Goal: Task Accomplishment & Management: Manage account settings

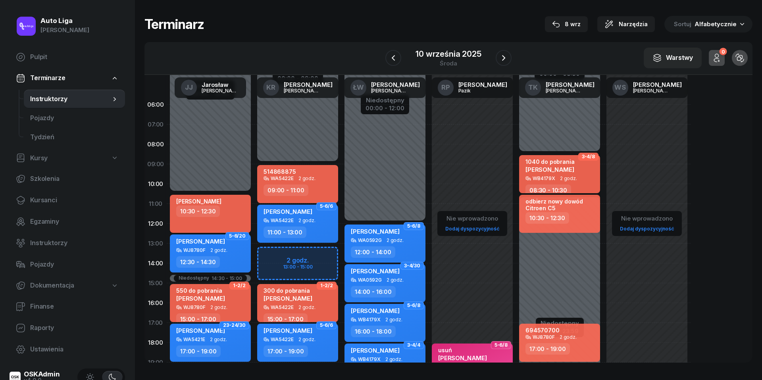
scroll to position [37, 0]
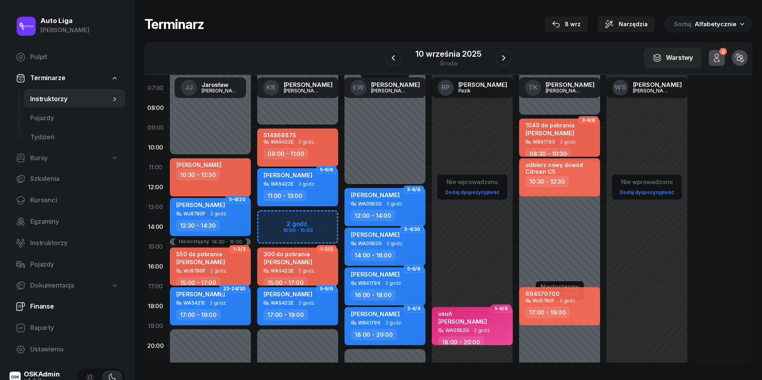
click at [42, 306] on span "Finanse" at bounding box center [74, 307] width 88 height 10
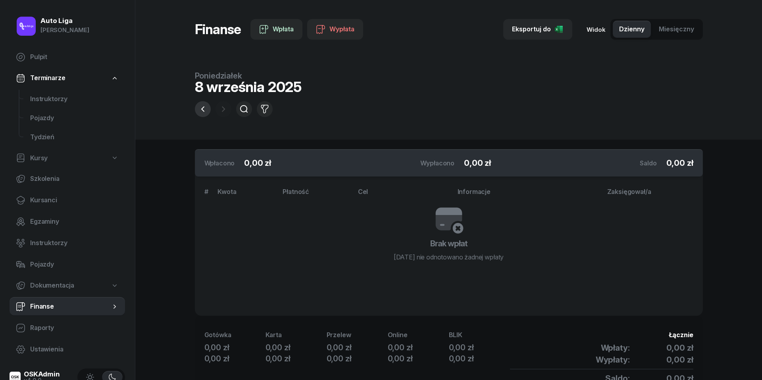
click at [203, 111] on icon "button" at bounding box center [202, 109] width 3 height 6
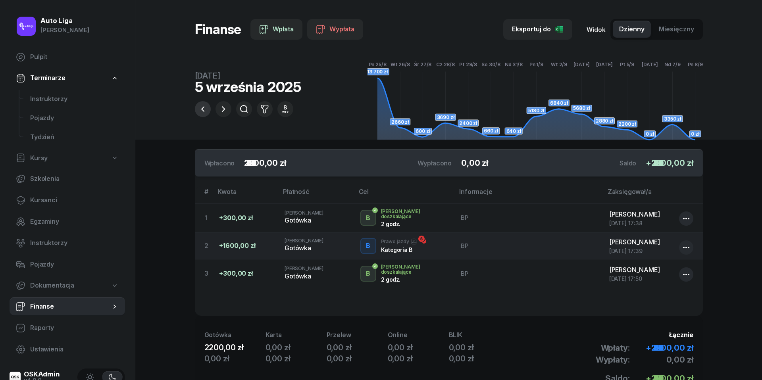
click at [203, 111] on icon "button" at bounding box center [202, 109] width 3 height 6
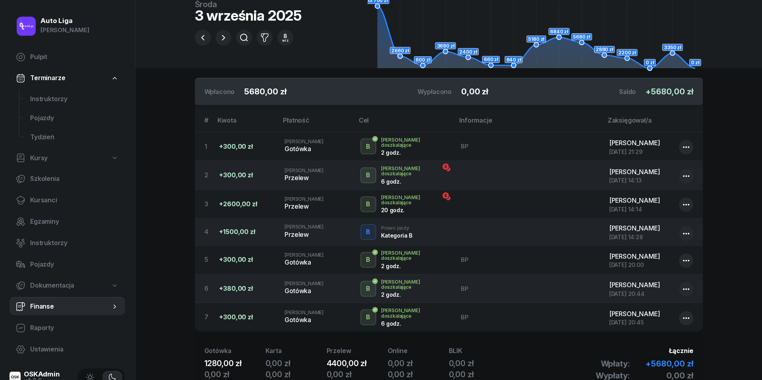
scroll to position [72, 0]
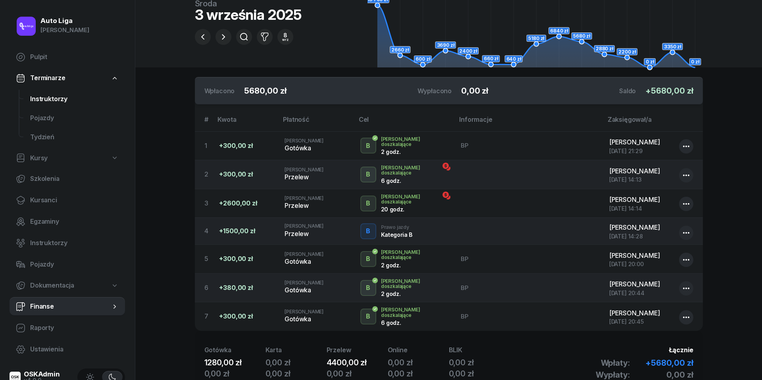
click at [46, 98] on span "Instruktorzy" at bounding box center [74, 99] width 88 height 10
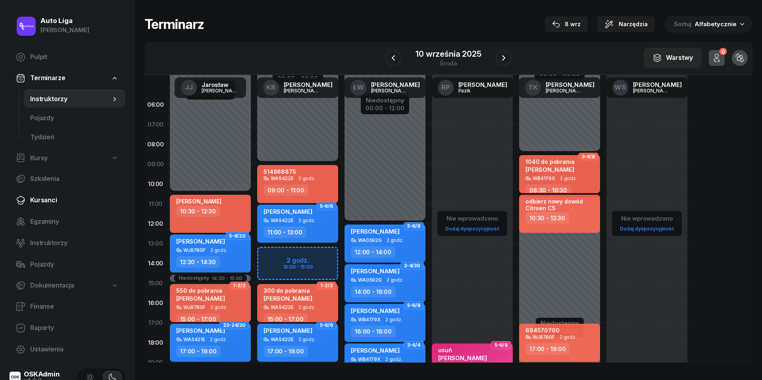
click at [46, 198] on span "Kursanci" at bounding box center [74, 200] width 88 height 10
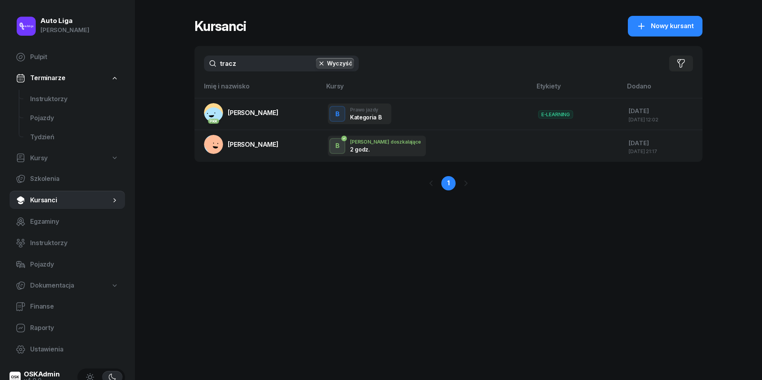
click at [245, 70] on input "tracz" at bounding box center [281, 64] width 155 height 16
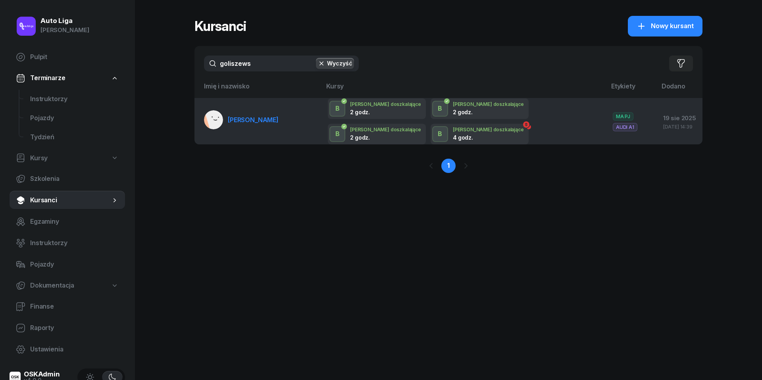
type input "goliszews"
click at [244, 118] on span "[PERSON_NAME]" at bounding box center [253, 120] width 51 height 8
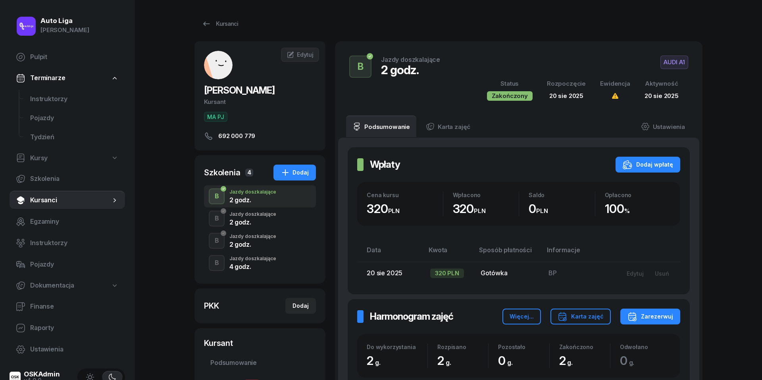
click at [256, 217] on div "Jazdy doszkalające" at bounding box center [252, 214] width 47 height 5
click at [258, 234] on div "Jazdy doszkalające" at bounding box center [252, 236] width 47 height 5
click at [259, 263] on div "4 godz." at bounding box center [252, 266] width 47 height 6
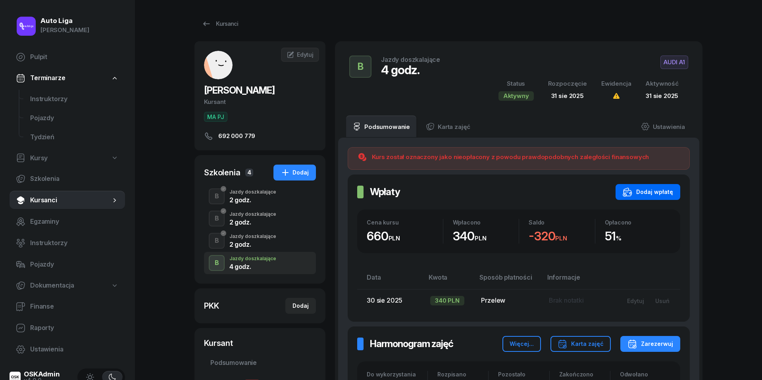
click at [650, 193] on div "Dodaj wpłatę" at bounding box center [648, 192] width 50 height 10
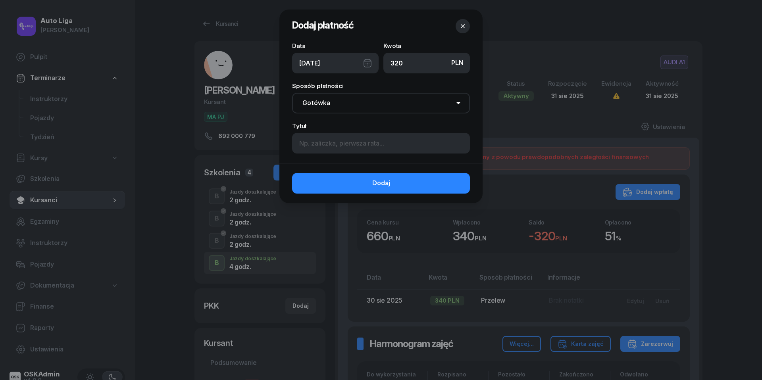
type input "320"
click at [369, 62] on div "[DATE]" at bounding box center [335, 63] width 86 height 21
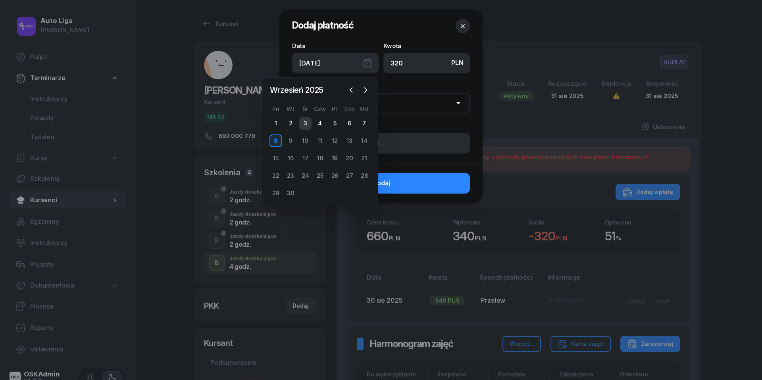
click at [306, 122] on div "3" at bounding box center [305, 123] width 13 height 13
type input "[DATE]"
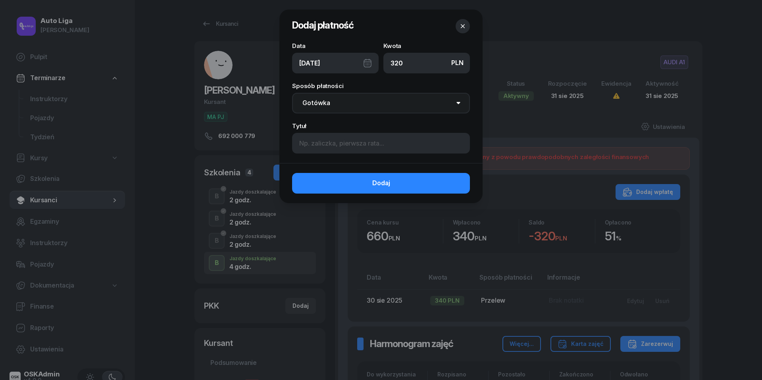
select select "transfer"
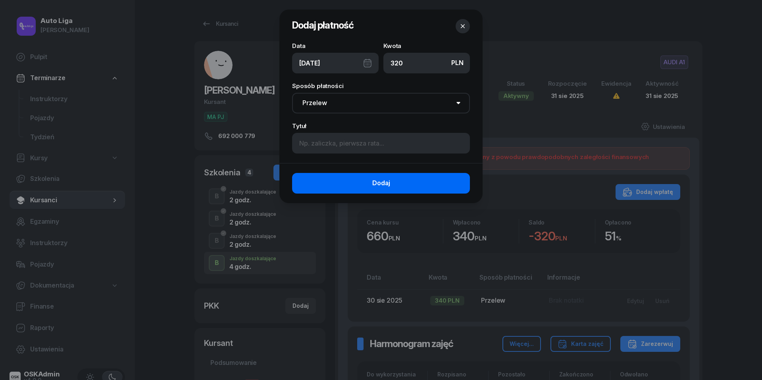
click at [350, 183] on button "Dodaj" at bounding box center [381, 183] width 178 height 21
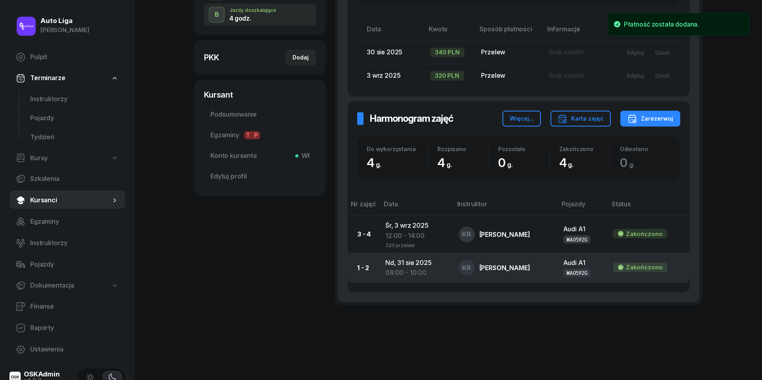
scroll to position [248, 0]
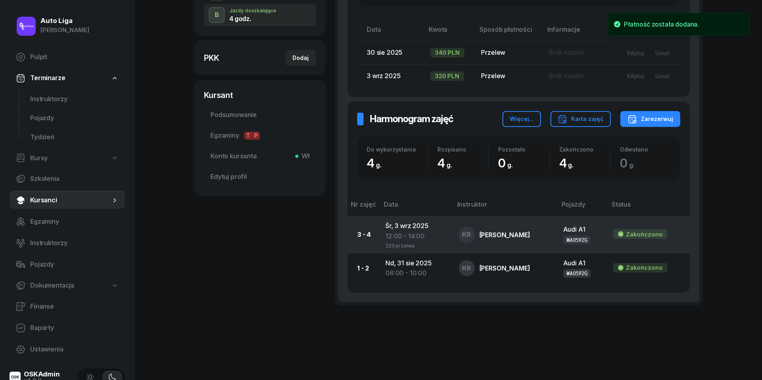
click at [408, 231] on div "12:00 - 14:00" at bounding box center [415, 236] width 60 height 10
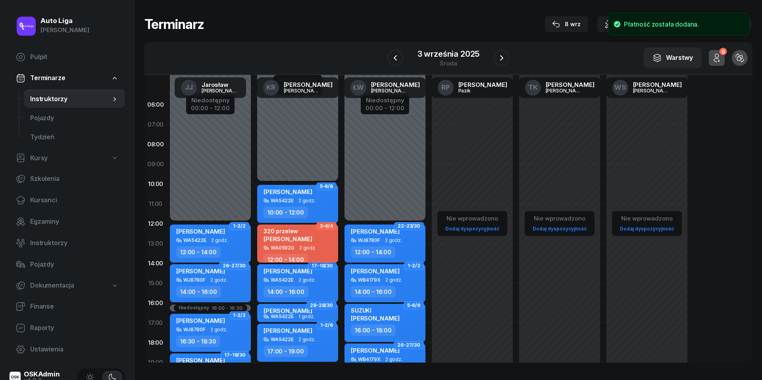
click at [297, 237] on span "[PERSON_NAME]" at bounding box center [287, 239] width 49 height 8
select select "12"
select select "14"
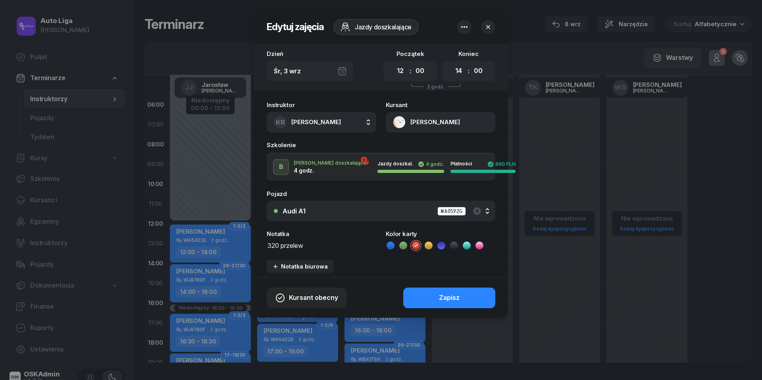
click at [288, 248] on textarea "320 przelew" at bounding box center [322, 245] width 110 height 10
click at [388, 245] on icon at bounding box center [390, 246] width 8 height 8
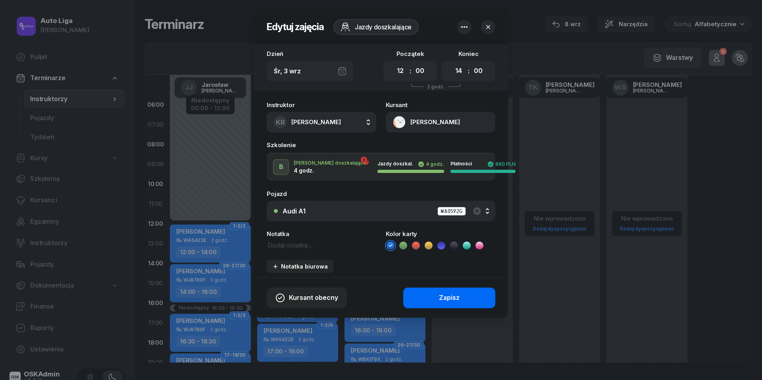
click at [443, 295] on div "Zapisz" at bounding box center [449, 298] width 21 height 10
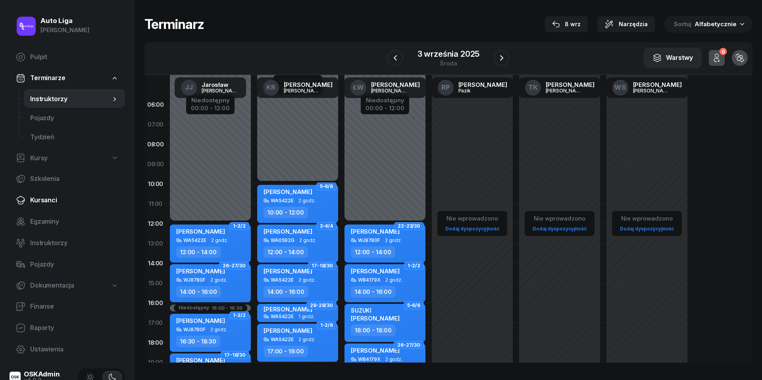
click at [48, 201] on span "Kursanci" at bounding box center [74, 200] width 88 height 10
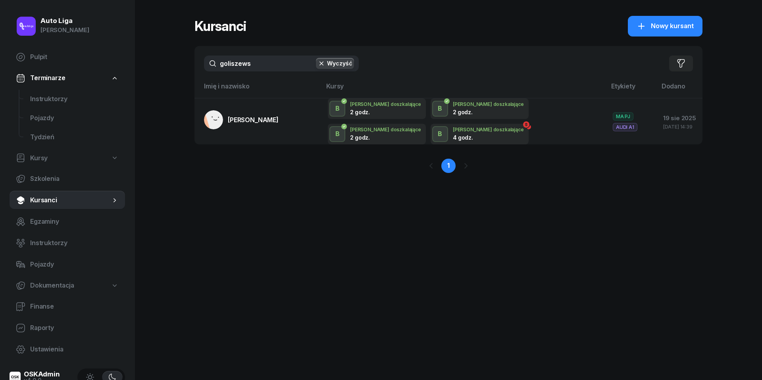
click at [261, 67] on input "goliszews" at bounding box center [281, 64] width 155 height 16
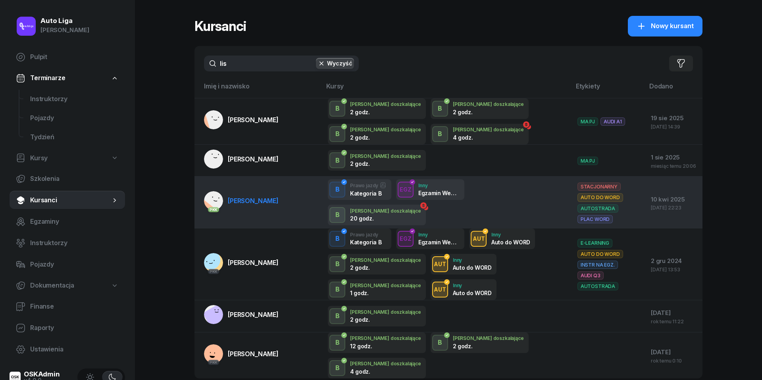
type input "lis"
click at [245, 202] on span "[PERSON_NAME]" at bounding box center [253, 201] width 51 height 8
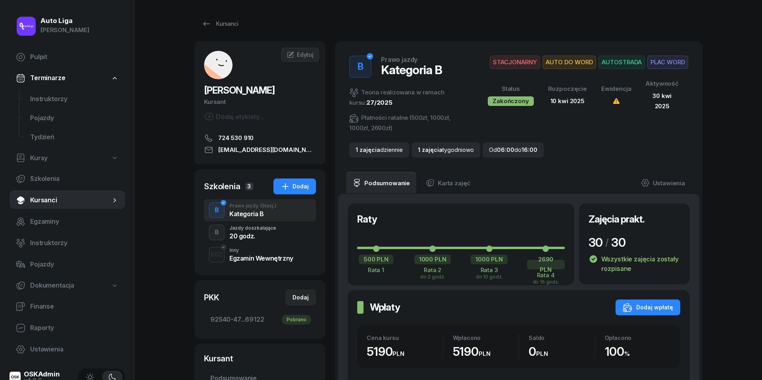
click at [245, 236] on div "20 godz." at bounding box center [252, 236] width 47 height 6
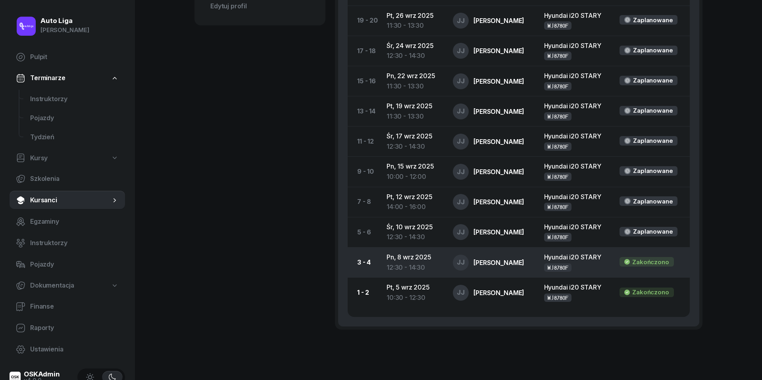
scroll to position [438, 0]
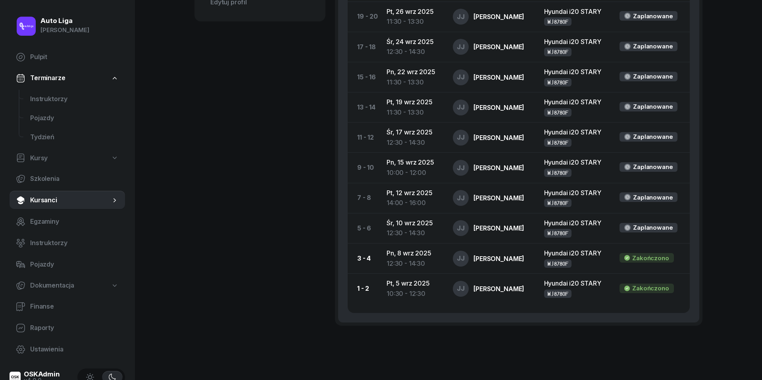
click at [48, 198] on span "Kursanci" at bounding box center [70, 200] width 81 height 10
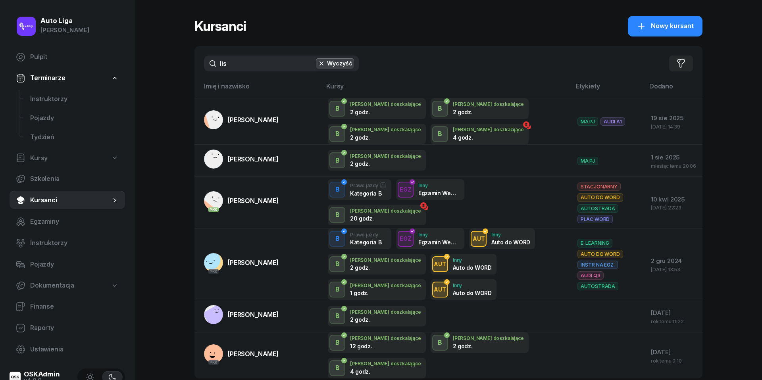
click at [243, 62] on input "lis" at bounding box center [281, 64] width 155 height 16
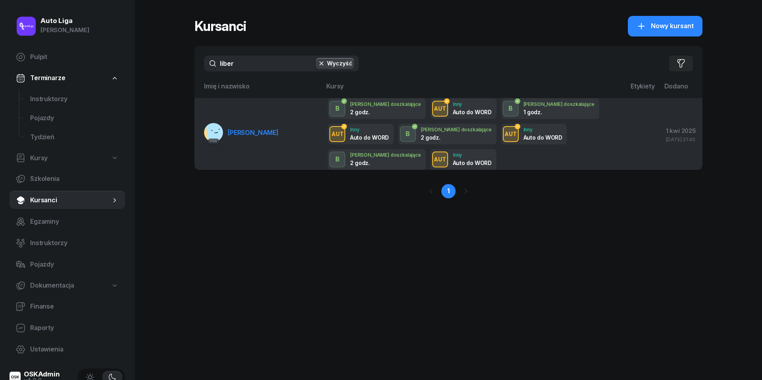
type input "liber"
click at [263, 129] on span "[PERSON_NAME]" at bounding box center [253, 133] width 51 height 8
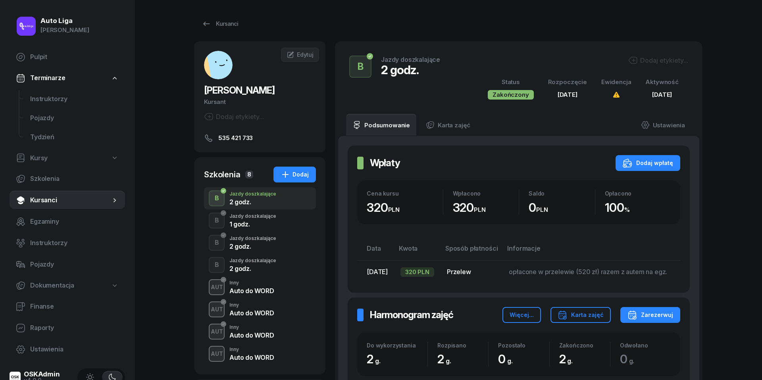
click at [244, 223] on div "1 godz." at bounding box center [252, 224] width 47 height 6
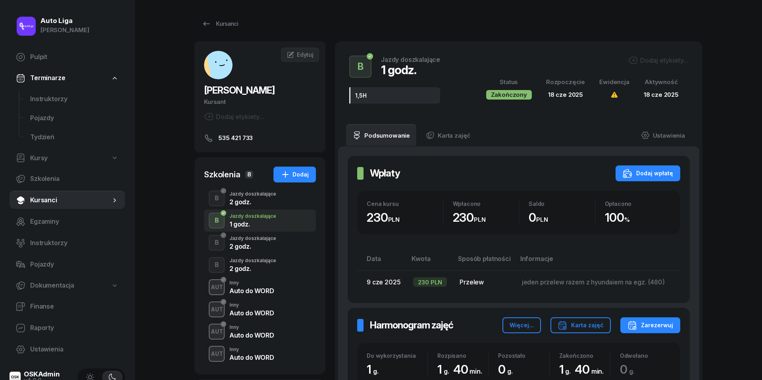
click at [248, 240] on div "Jazdy doszkalające" at bounding box center [252, 238] width 47 height 5
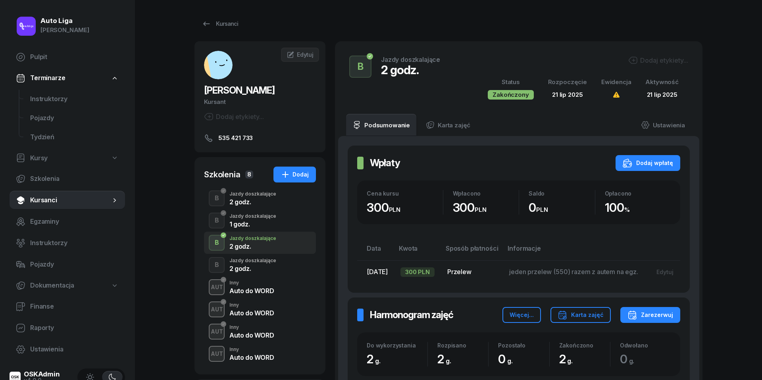
click at [255, 264] on div "2 godz." at bounding box center [252, 267] width 47 height 9
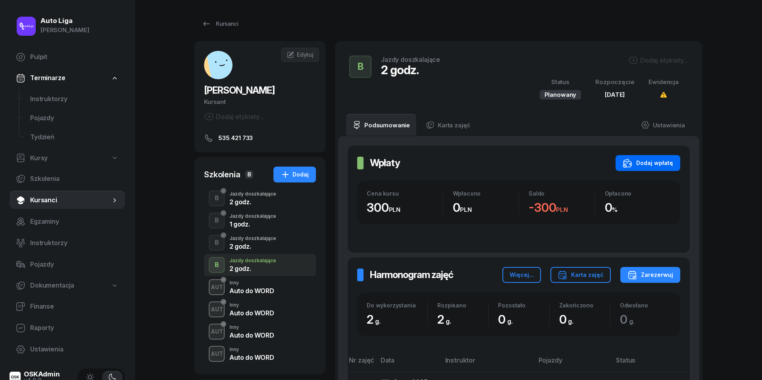
click at [669, 162] on div "Dodaj wpłatę" at bounding box center [648, 163] width 50 height 10
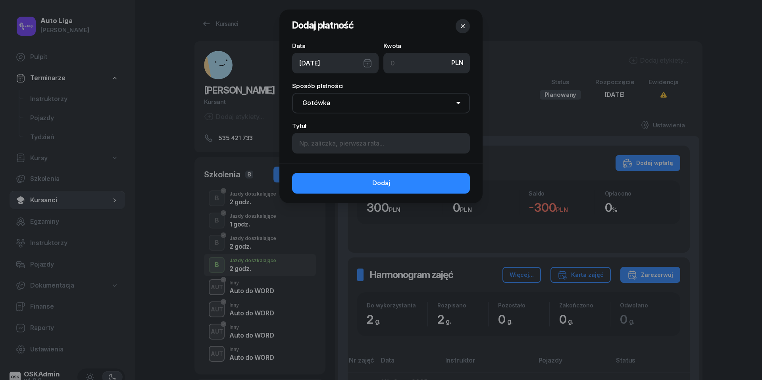
click at [459, 26] on icon "button" at bounding box center [463, 26] width 8 height 8
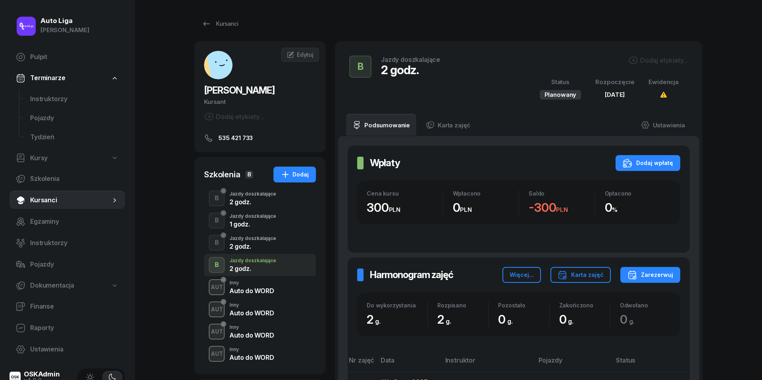
click at [254, 249] on div "2 godz." at bounding box center [252, 246] width 47 height 6
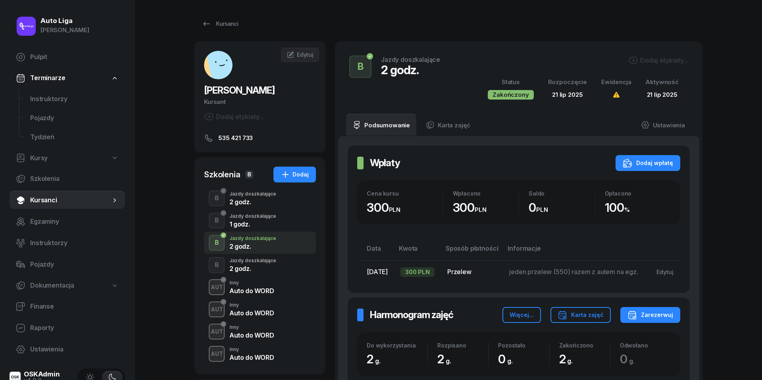
click at [591, 272] on span "jeden przelew (550) razem z autem na egz." at bounding box center [573, 272] width 129 height 8
click at [673, 275] on div "Edytuj" at bounding box center [664, 272] width 17 height 7
select select "transfer"
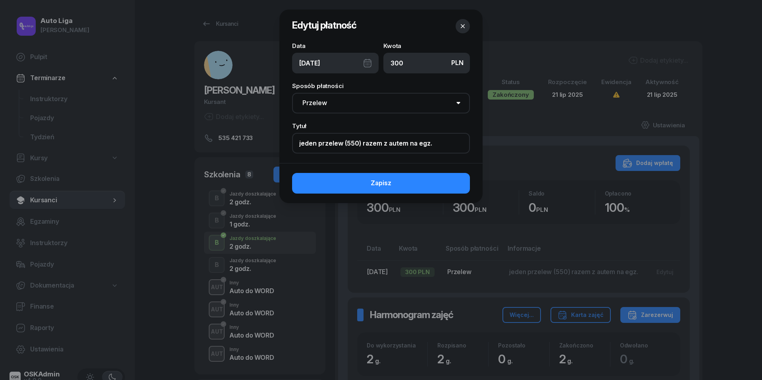
click at [357, 137] on input "jeden przelew (550) razem z autem na egz." at bounding box center [381, 143] width 178 height 21
click at [357, 146] on input "jeden przelew (550) razem z autem na egz." at bounding box center [381, 143] width 178 height 21
click at [461, 26] on icon "button" at bounding box center [463, 26] width 8 height 8
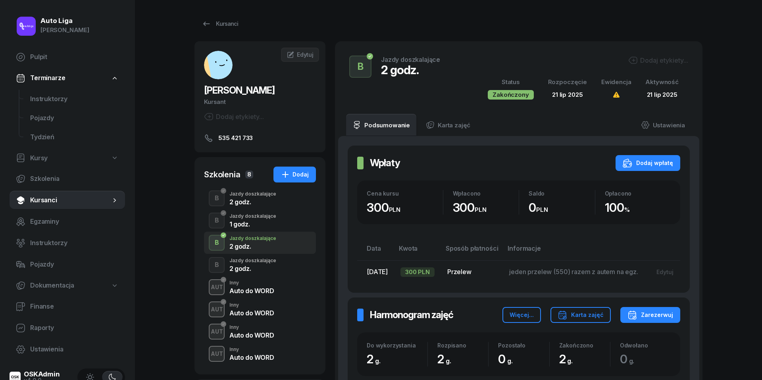
click at [244, 263] on div "Jazdy doszkalające" at bounding box center [252, 260] width 47 height 5
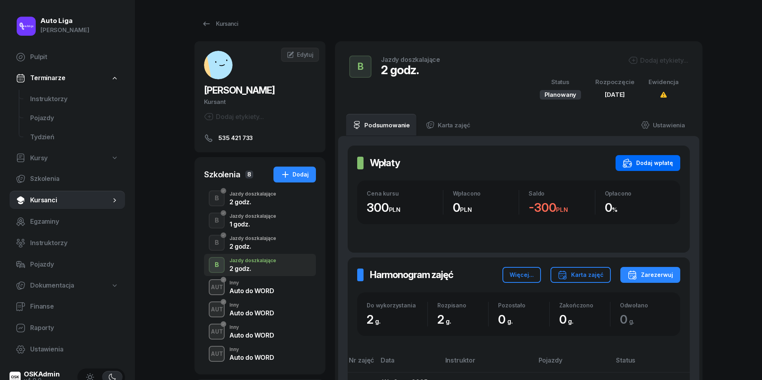
click at [648, 167] on div "Dodaj wpłatę" at bounding box center [648, 163] width 50 height 10
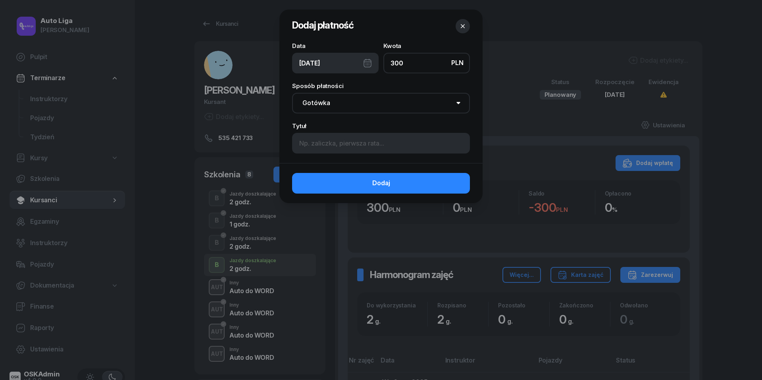
type input "300"
click at [368, 64] on div "[DATE]" at bounding box center [335, 63] width 86 height 21
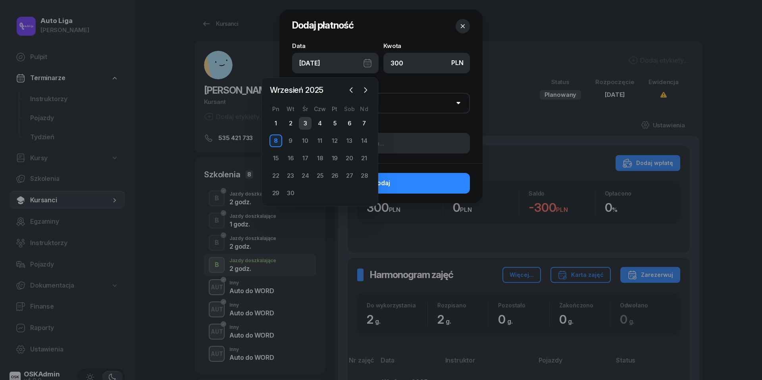
click at [304, 122] on div "3" at bounding box center [305, 123] width 13 height 13
type input "[DATE]"
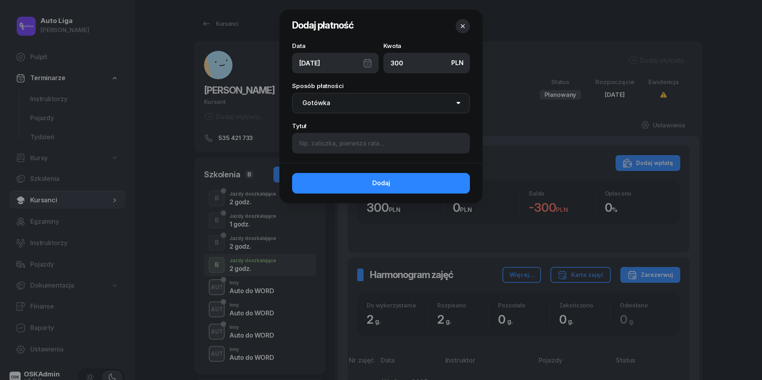
select select "transfer"
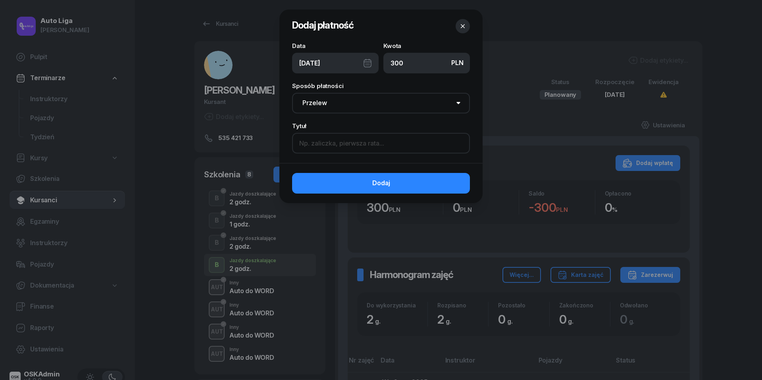
click at [340, 145] on input at bounding box center [381, 143] width 178 height 21
paste input "jeden przelew (550) razem z autem na egz."
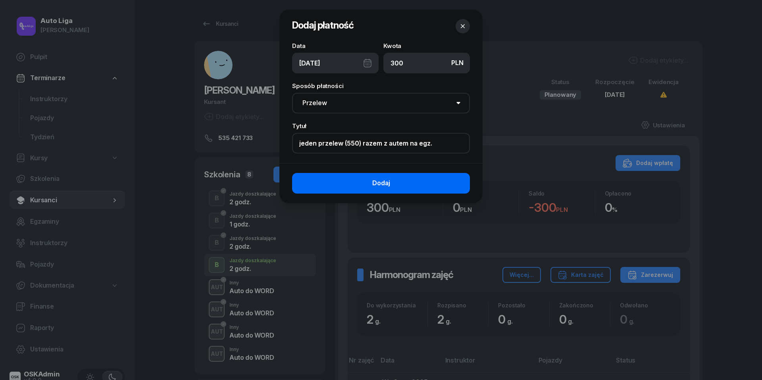
type input "jeden przelew (550) razem z autem na egz."
click at [394, 183] on button "Dodaj" at bounding box center [381, 183] width 178 height 21
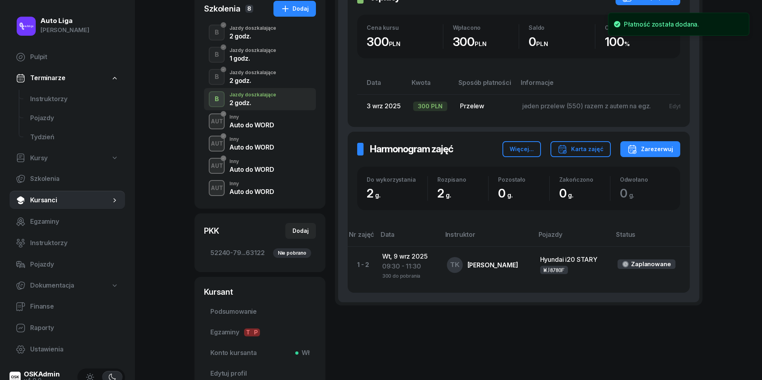
scroll to position [176, 0]
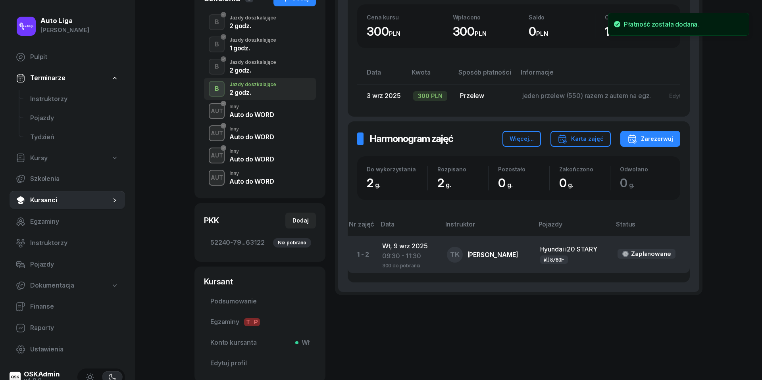
click at [390, 265] on div "300 do pobrania" at bounding box center [408, 264] width 52 height 7
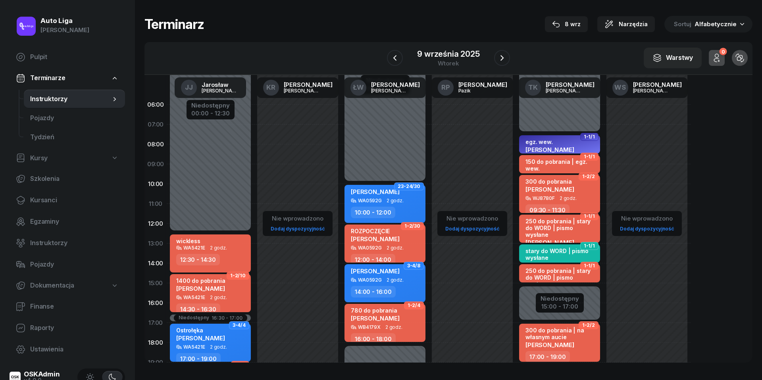
click at [554, 187] on span "[PERSON_NAME]" at bounding box center [549, 190] width 49 height 8
select select "09"
select select "30"
select select "11"
select select "30"
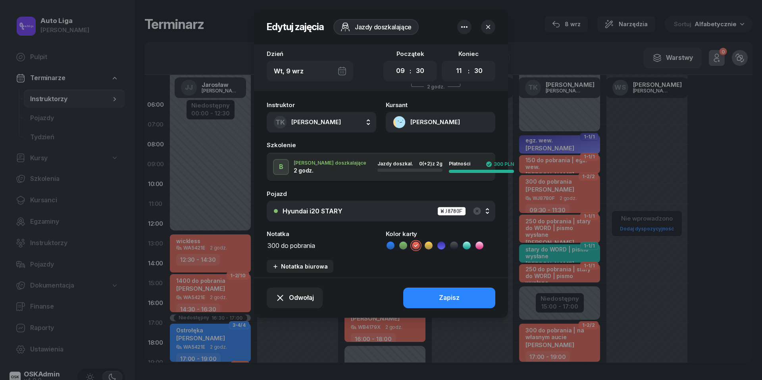
click at [296, 248] on textarea "300 do pobrania" at bounding box center [322, 245] width 110 height 10
click at [391, 246] on icon at bounding box center [390, 246] width 8 height 8
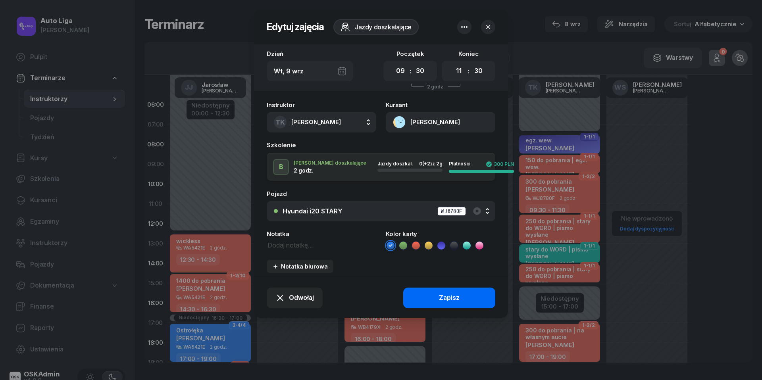
click at [444, 294] on div "Zapisz" at bounding box center [449, 298] width 21 height 10
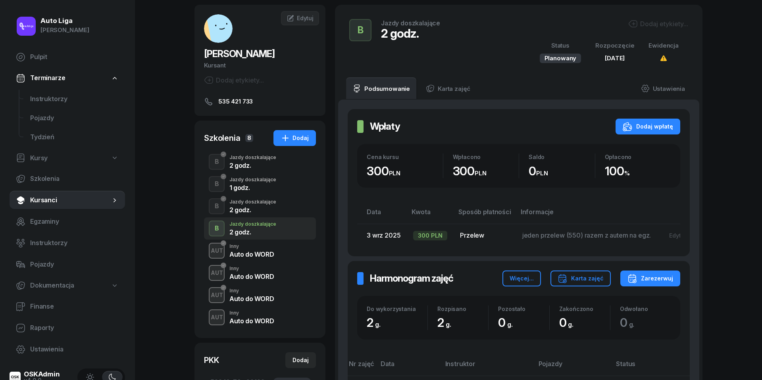
scroll to position [43, 0]
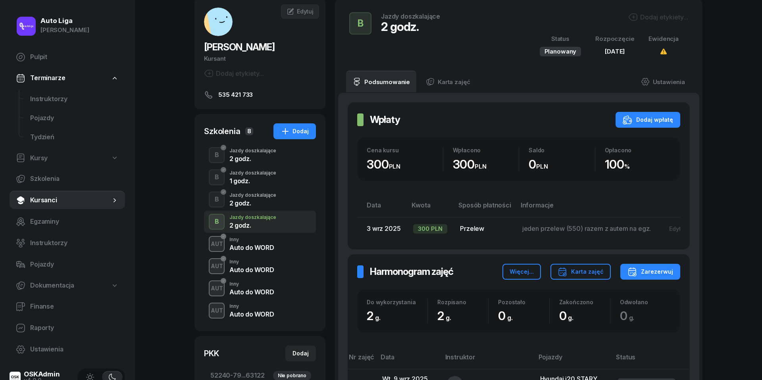
click at [254, 290] on div "Auto do WORD" at bounding box center [251, 292] width 44 height 6
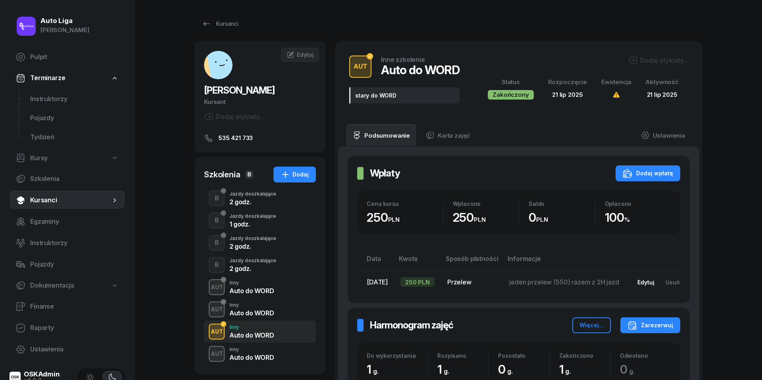
click at [654, 282] on div "Edytuj" at bounding box center [645, 282] width 17 height 7
select select "transfer"
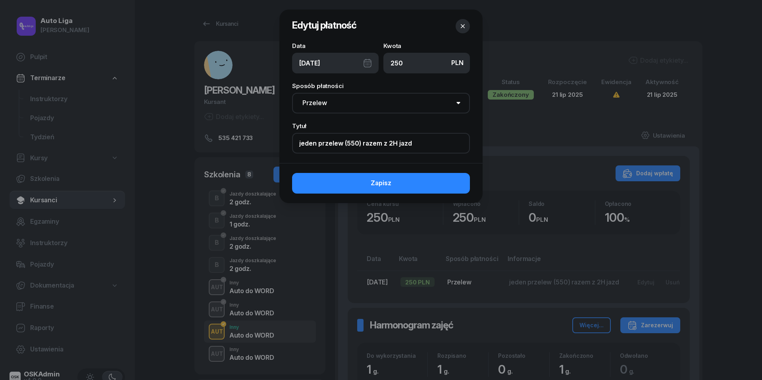
click at [356, 141] on input "jeden przelew (550) razem z 2H jazd" at bounding box center [381, 143] width 178 height 21
click at [461, 28] on icon "button" at bounding box center [463, 26] width 8 height 8
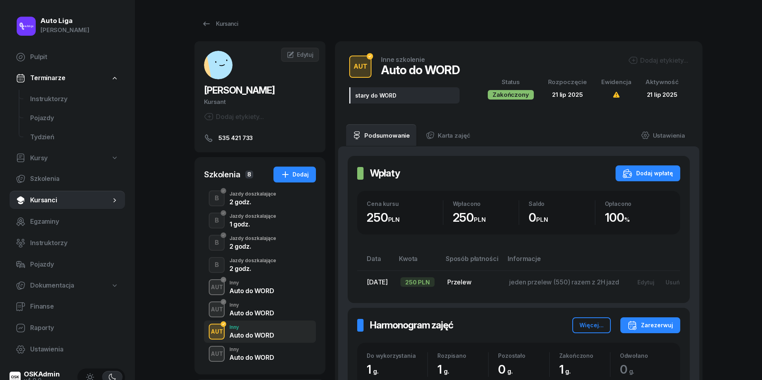
click at [256, 357] on div "Auto do WORD" at bounding box center [251, 357] width 44 height 6
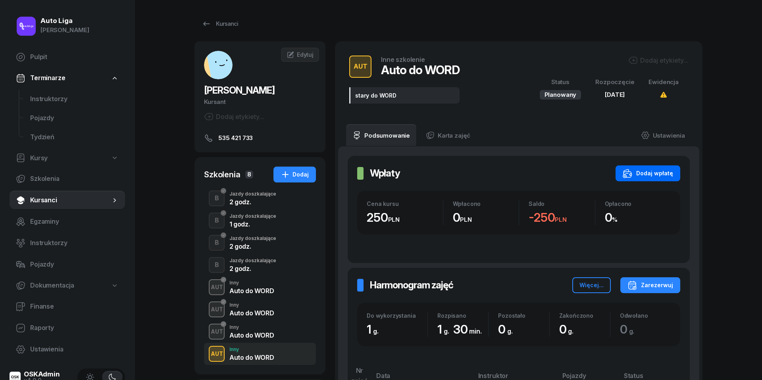
click at [644, 173] on div "Dodaj wpłatę" at bounding box center [648, 174] width 50 height 10
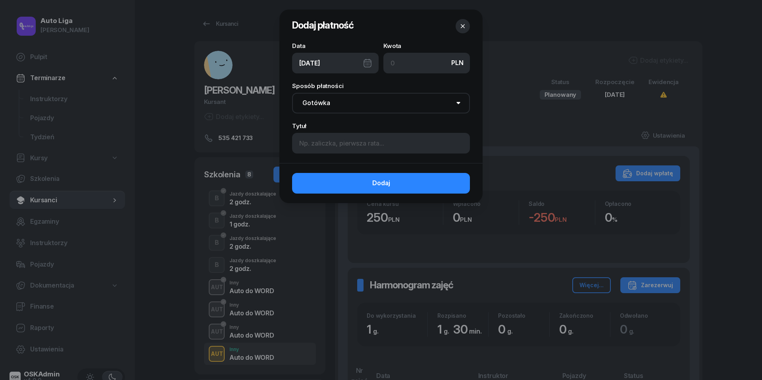
click at [370, 63] on div "[DATE]" at bounding box center [335, 63] width 86 height 21
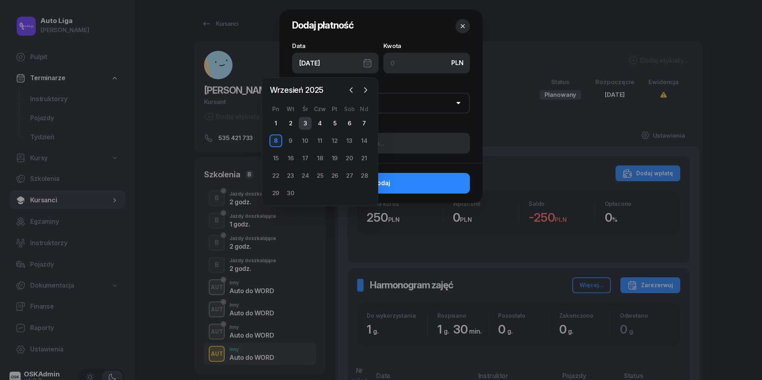
click at [306, 118] on div "3" at bounding box center [305, 123] width 13 height 13
type input "[DATE]"
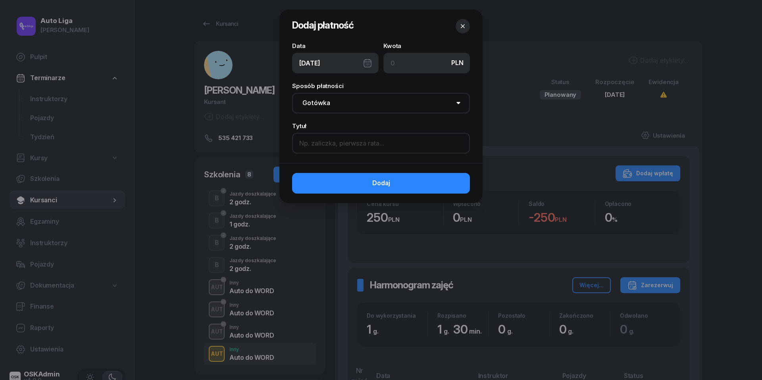
click at [332, 147] on input at bounding box center [381, 143] width 178 height 21
paste input "jeden przelew (550) razem z 2H jazd"
type input "jeden przelew (550) razem z 2H jazd"
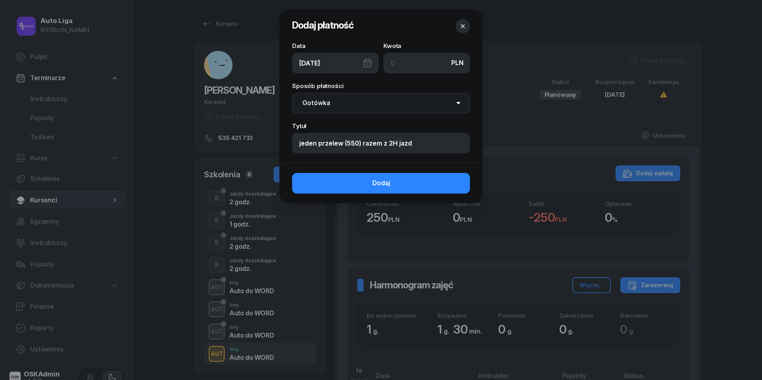
select select "transfer"
click at [404, 63] on input at bounding box center [426, 63] width 86 height 21
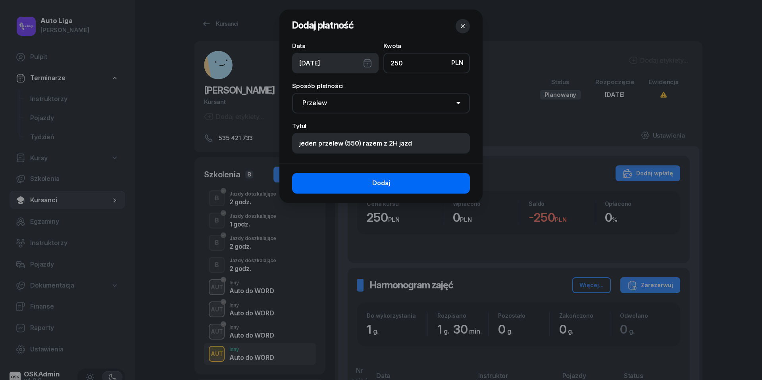
type input "250"
click at [421, 178] on button "Dodaj" at bounding box center [381, 183] width 178 height 21
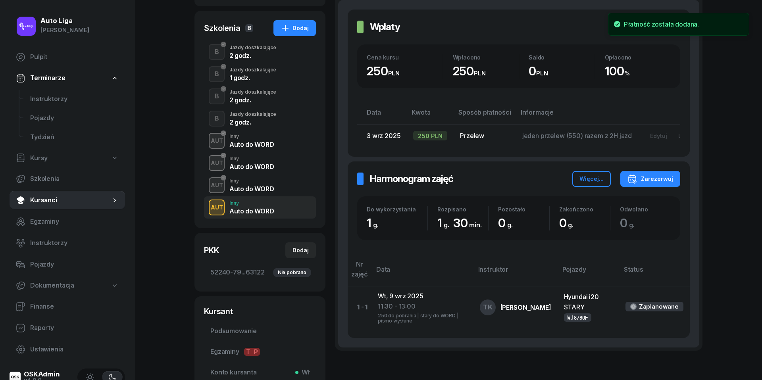
scroll to position [190, 0]
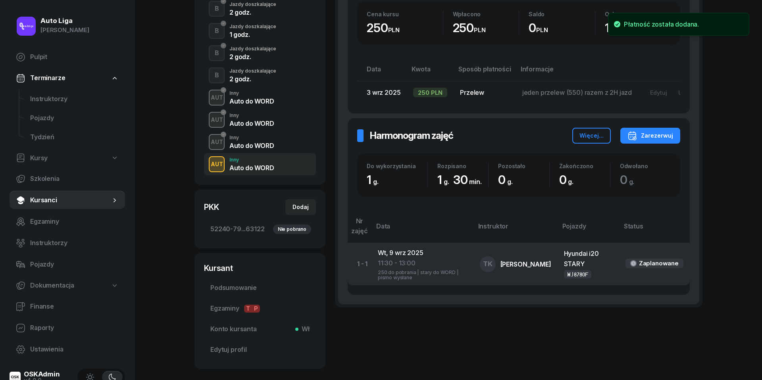
click at [386, 273] on div "250 do pobrania | stary do WORD | pismo wysłane" at bounding box center [422, 274] width 89 height 12
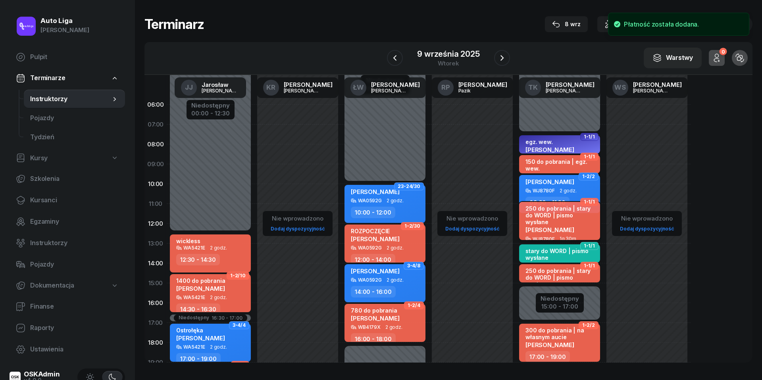
click at [554, 226] on span "[PERSON_NAME]" at bounding box center [549, 230] width 49 height 8
select select "11"
select select "30"
select select "13"
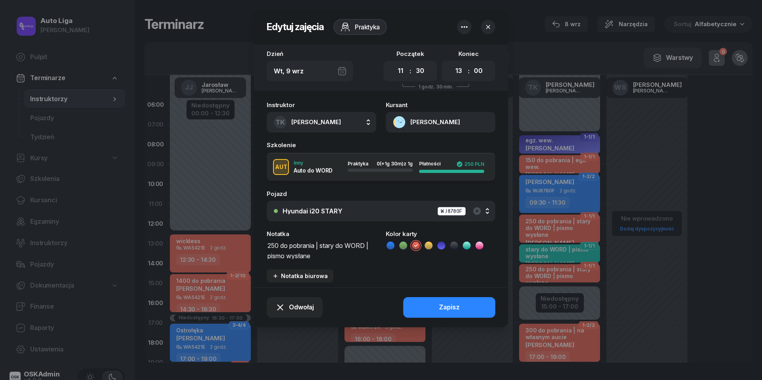
drag, startPoint x: 323, startPoint y: 245, endPoint x: 246, endPoint y: 258, distance: 77.2
click at [246, 258] on div "Edytuj zajęcia Praktyka Dzień [DATE] Początek 00 01 02 03 04 05 06 07 08 09 10 …" at bounding box center [381, 190] width 762 height 380
click at [321, 248] on textarea "250 do pobrania | stary do WORD | pismo wysłane" at bounding box center [322, 250] width 110 height 20
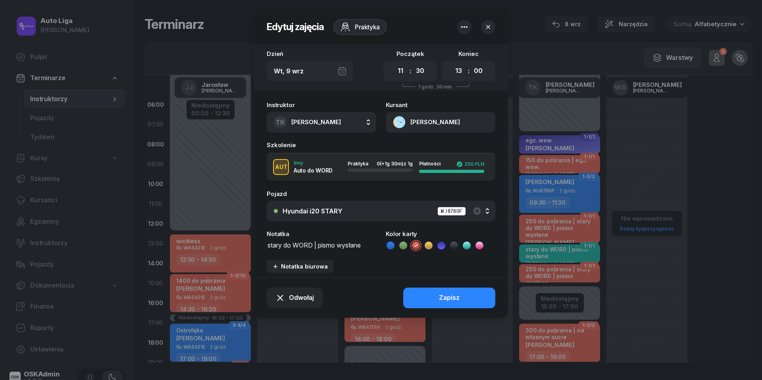
type textarea "stary do WORD | pismo wysłane"
click at [467, 244] on icon at bounding box center [467, 246] width 8 height 8
click at [457, 299] on div "Zapisz" at bounding box center [449, 298] width 21 height 10
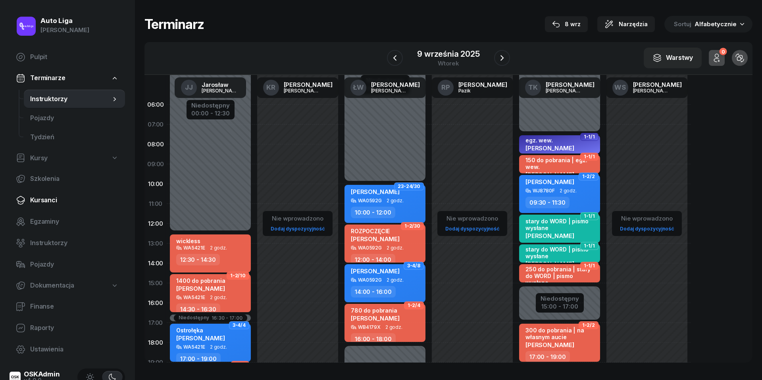
click at [50, 199] on span "Kursanci" at bounding box center [74, 200] width 88 height 10
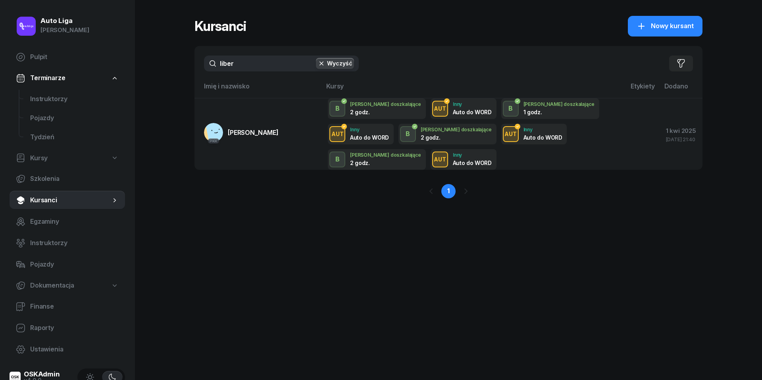
click at [252, 59] on input "liber" at bounding box center [281, 64] width 155 height 16
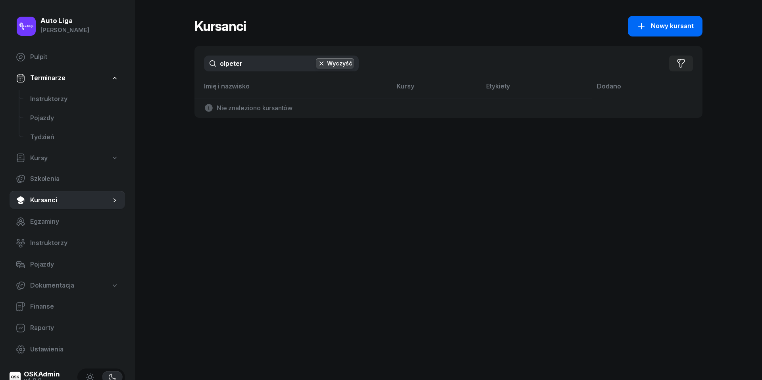
type input "olpeter"
click at [672, 30] on span "Nowy kursant" at bounding box center [672, 26] width 43 height 10
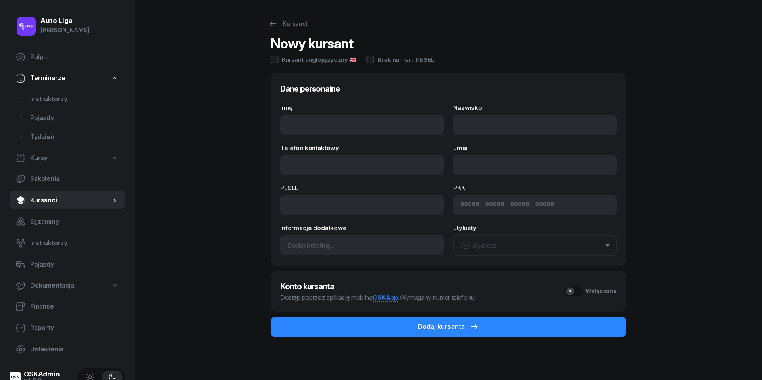
click at [370, 135] on div "Imię Nazwisko Telefon kontaktowy Email PESEL PKK - - - Informacje dodatkowe Ety…" at bounding box center [448, 181] width 336 height 152
type input "Patrycja"
type input "Olpeter"
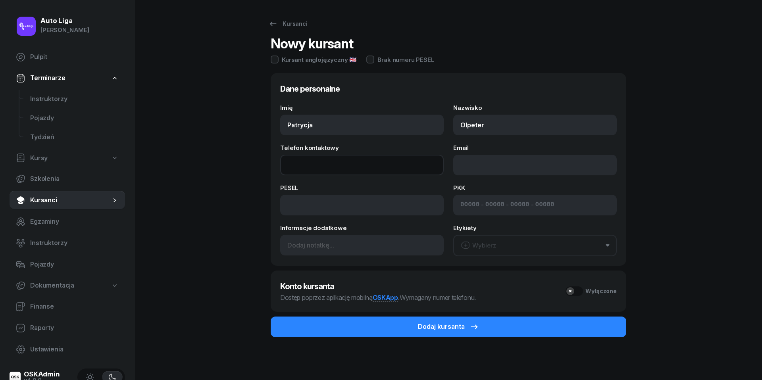
paste input "tel:[PHONE_NUMBER]"
click at [299, 166] on input "tel:[PHONE_NUMBER]" at bounding box center [361, 165] width 163 height 21
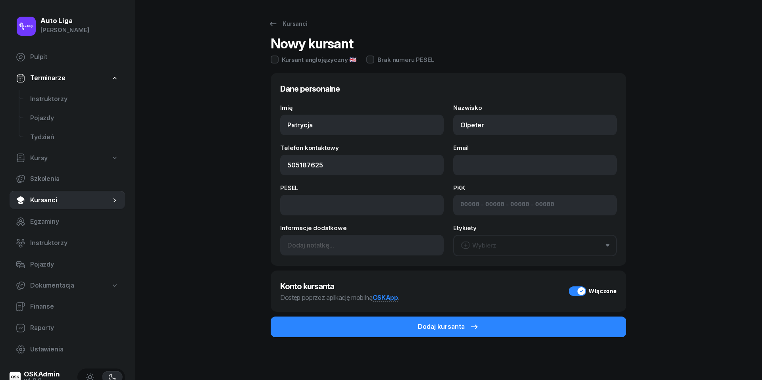
type input "505 187 625"
paste input "mailto:[EMAIL_ADDRESS][DOMAIN_NAME]"
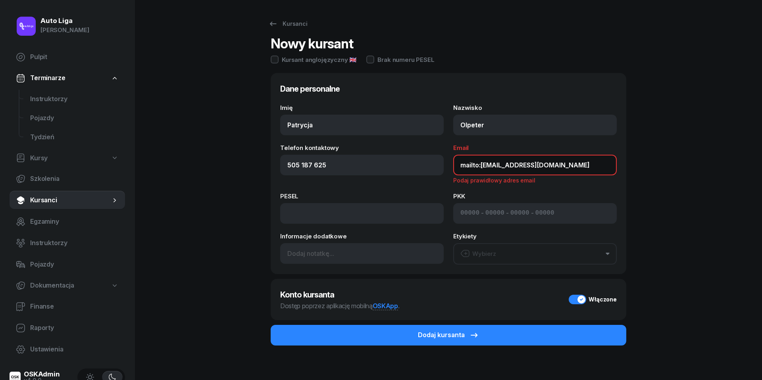
click at [480, 164] on input "mailto:[EMAIL_ADDRESS][DOMAIN_NAME]" at bounding box center [534, 165] width 163 height 21
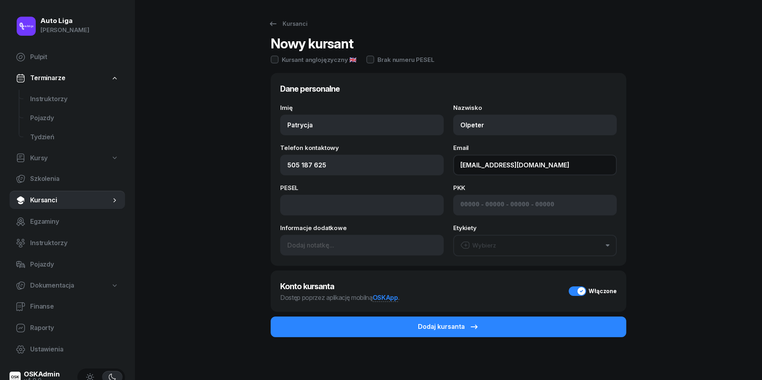
type input "[EMAIL_ADDRESS][DOMAIN_NAME]"
click at [507, 246] on button "Wybierz" at bounding box center [534, 245] width 163 height 21
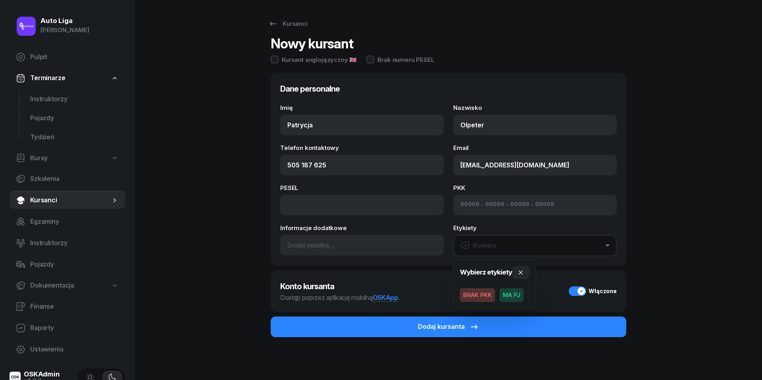
click at [484, 298] on span "BRAK PKK" at bounding box center [477, 294] width 35 height 13
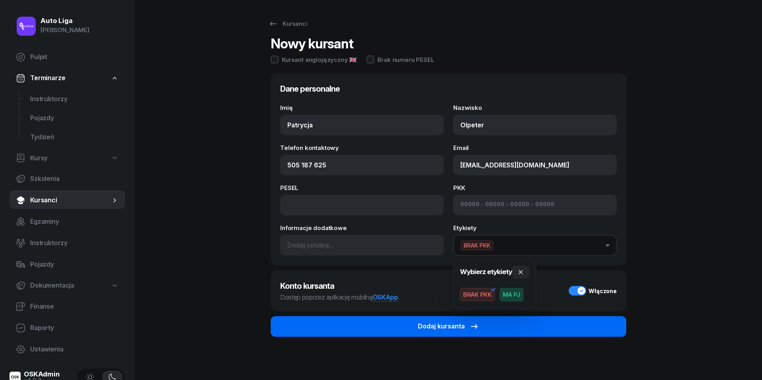
click at [427, 329] on div "Dodaj kursanta" at bounding box center [448, 326] width 61 height 10
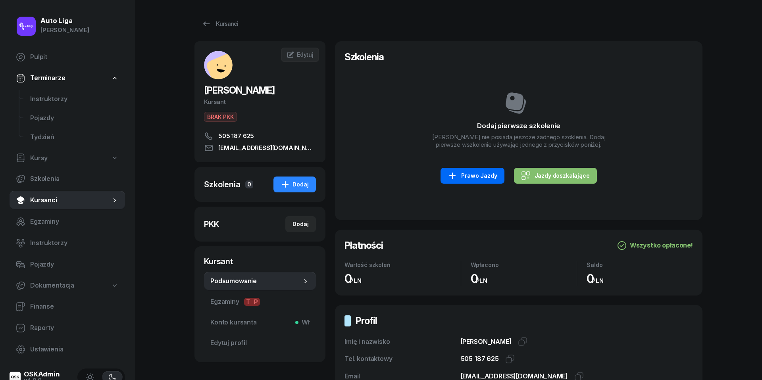
click at [466, 174] on div "Prawo Jazdy" at bounding box center [472, 176] width 49 height 10
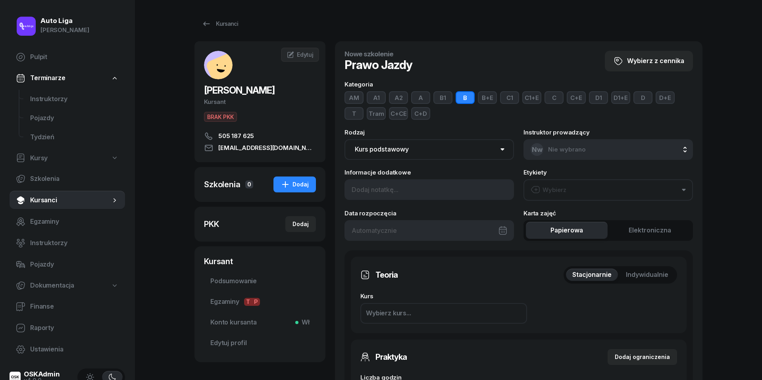
click at [661, 271] on span "Indywidualnie" at bounding box center [647, 275] width 42 height 10
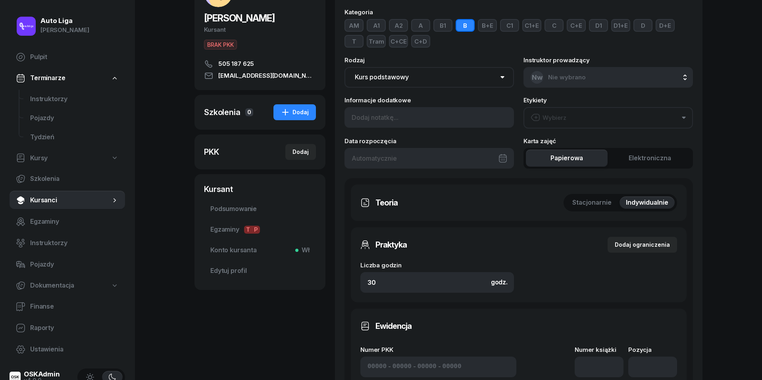
scroll to position [78, 0]
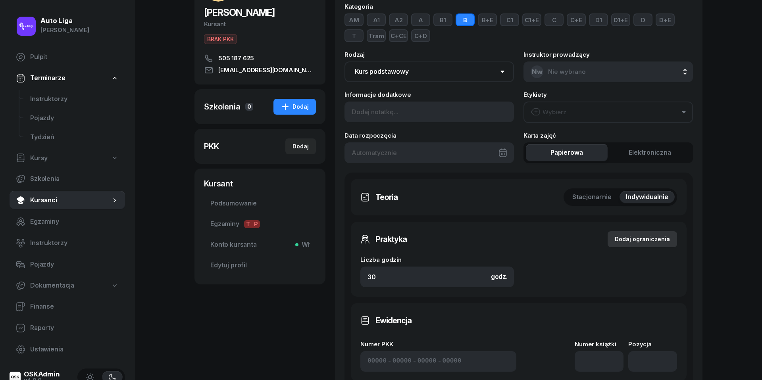
click at [643, 237] on div "Dodaj ograniczenia" at bounding box center [642, 239] width 55 height 10
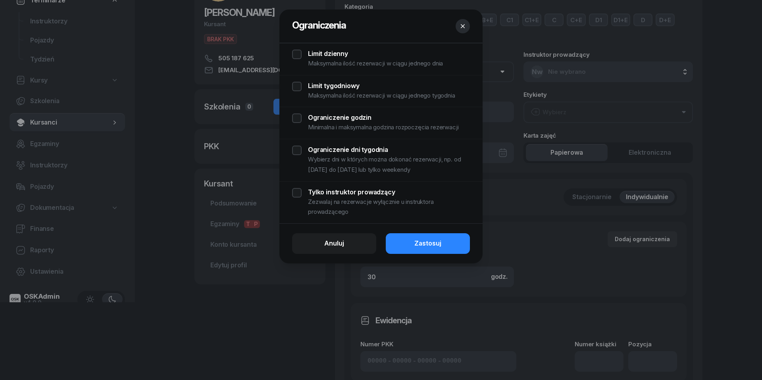
click at [298, 51] on div "Limit dzienny Maksymalna ilość rezerwacji w ciągu jednego dnia" at bounding box center [381, 59] width 178 height 19
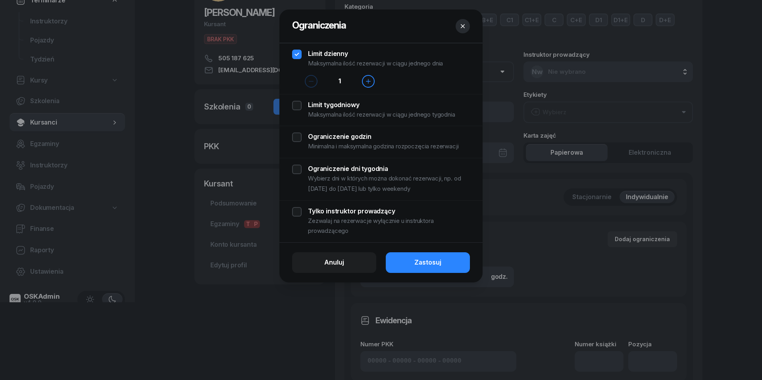
click at [294, 102] on div "Limit tygodniowy Maksymalna ilość rezerwacji w ciągu jednego tygodnia" at bounding box center [381, 110] width 178 height 19
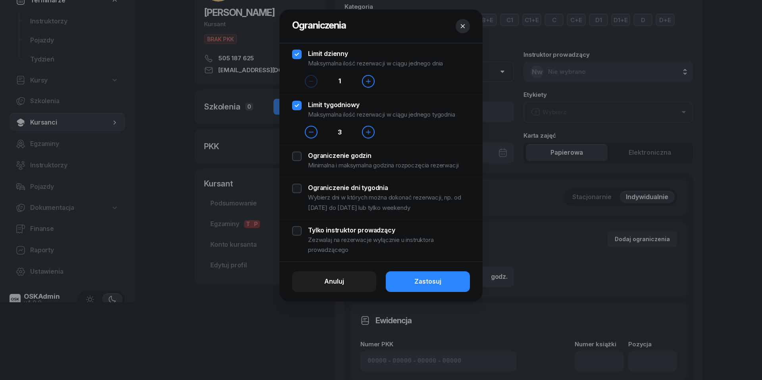
click at [291, 158] on div "Ograniczenie godzin Minimalna i maksymalna godzina rozpoczęcia rezerwacji" at bounding box center [380, 161] width 203 height 32
click at [302, 153] on div "Ograniczenie godzin Minimalna i maksymalna godzina rozpoczęcia rezerwacji" at bounding box center [381, 161] width 178 height 19
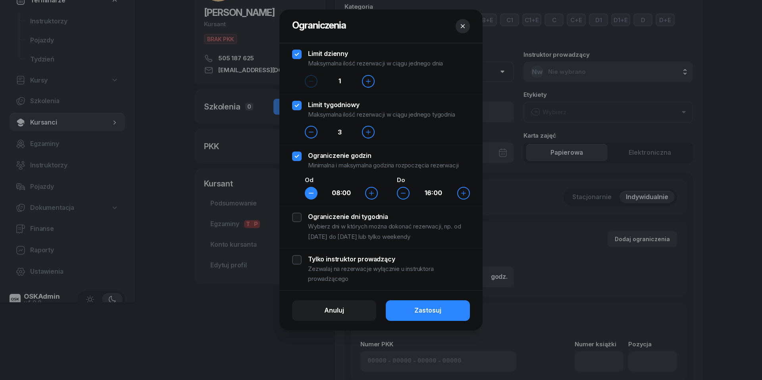
click at [314, 191] on button "button" at bounding box center [311, 193] width 13 height 13
click at [296, 217] on div "Ograniczenie dni tygodnia Wybierz dni w których można dokonać rezerwacji, np. o…" at bounding box center [381, 227] width 178 height 29
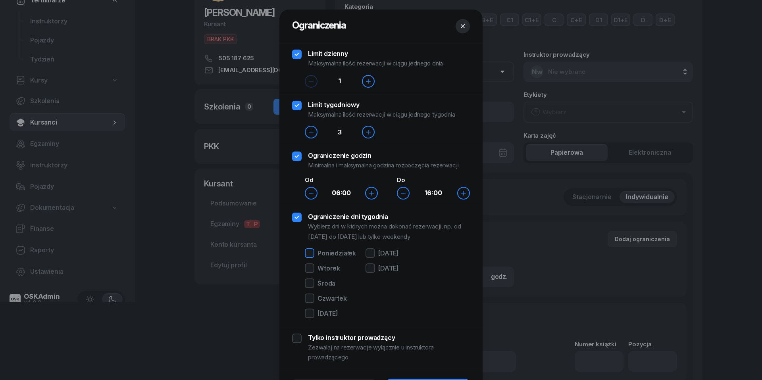
click at [310, 248] on div at bounding box center [310, 253] width 10 height 10
click at [310, 267] on div at bounding box center [310, 268] width 10 height 10
click at [310, 278] on div "[DATE] [DATE] [DATE] [DATE] [DATE]" at bounding box center [330, 284] width 51 height 72
click at [310, 283] on div at bounding box center [310, 284] width 10 height 10
click at [309, 298] on div at bounding box center [310, 299] width 10 height 10
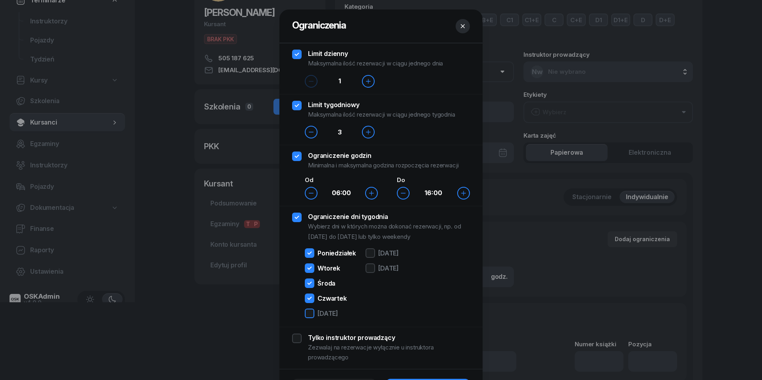
click at [309, 315] on div at bounding box center [310, 314] width 10 height 10
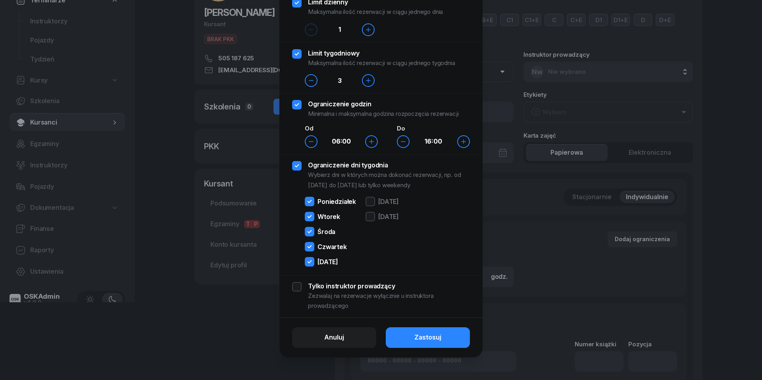
scroll to position [55, 0]
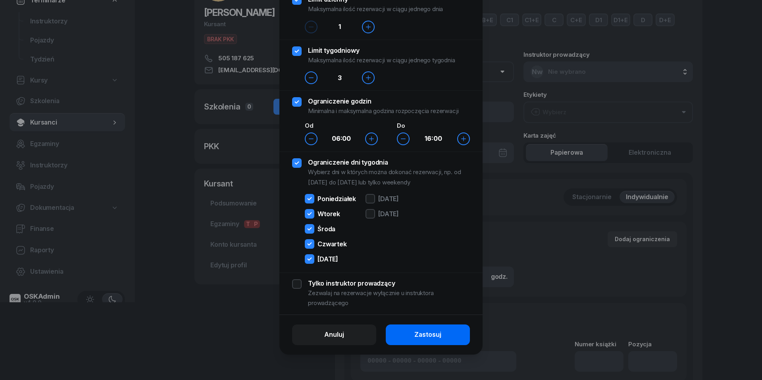
click at [449, 338] on button "Zastosuj" at bounding box center [428, 335] width 84 height 21
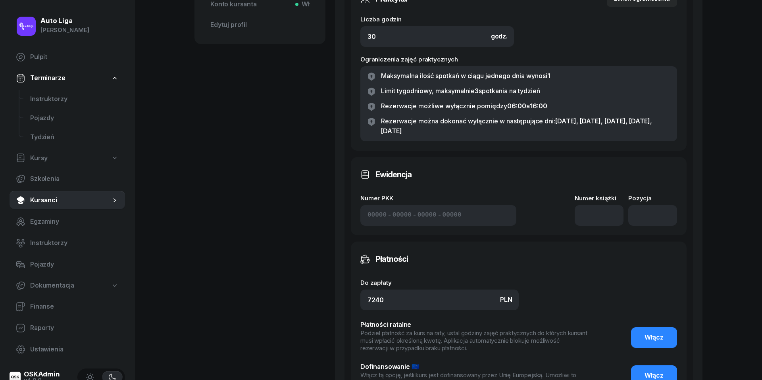
scroll to position [361, 0]
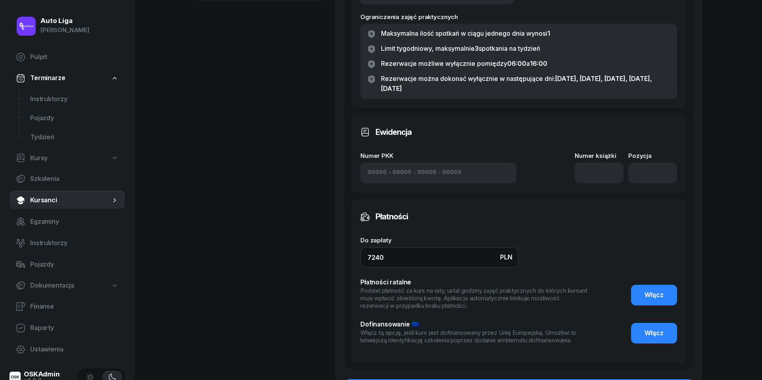
click at [414, 258] on input "7240" at bounding box center [439, 257] width 158 height 21
type input "4790"
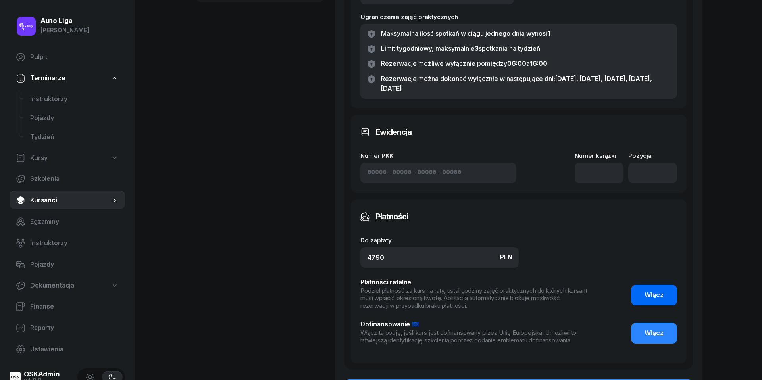
click at [642, 292] on button "Włącz" at bounding box center [654, 295] width 46 height 21
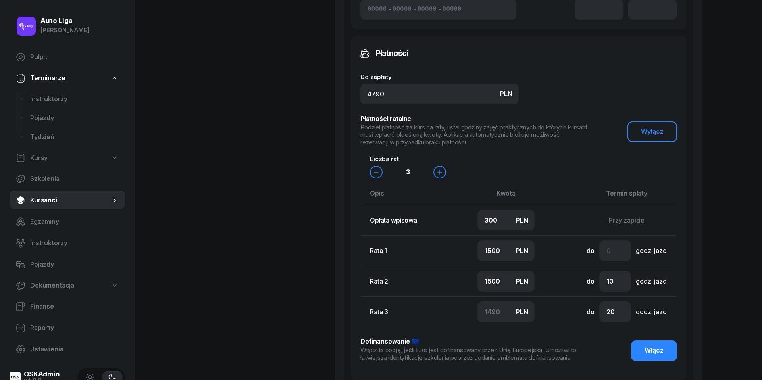
scroll to position [557, 0]
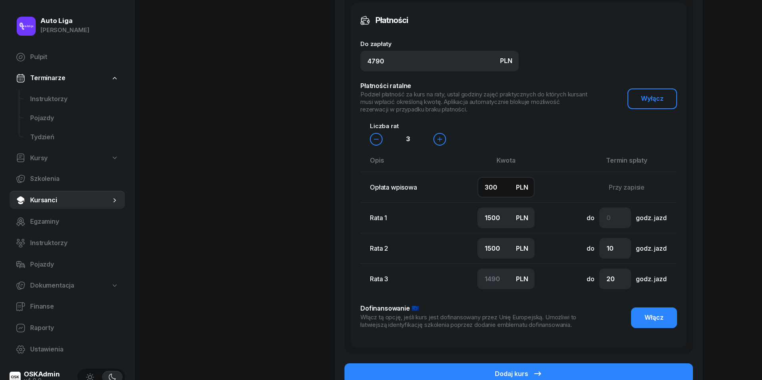
click at [502, 187] on input "300" at bounding box center [505, 187] width 57 height 21
type input "5"
type input "1600"
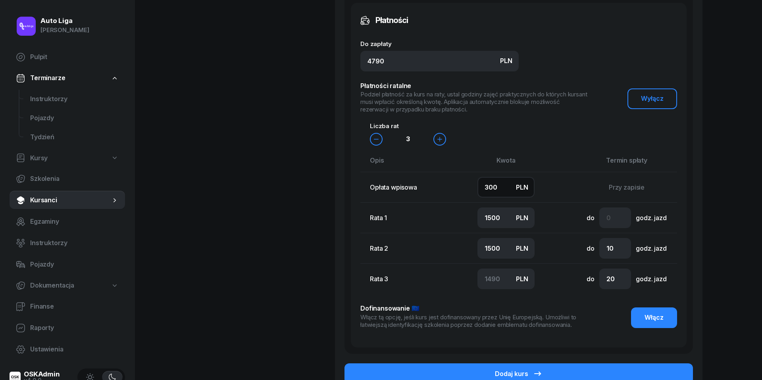
type input "1585"
type input "50"
type input "1540"
type input "500"
type input "1400"
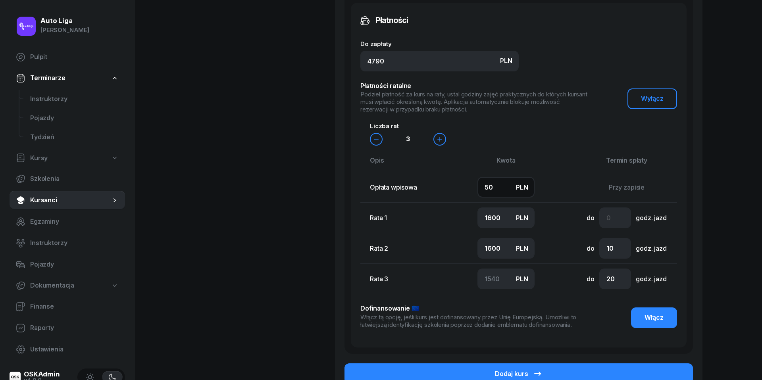
type input "1500"
type input "1390"
type input "500"
click at [501, 214] on input "1400" at bounding box center [505, 218] width 57 height 21
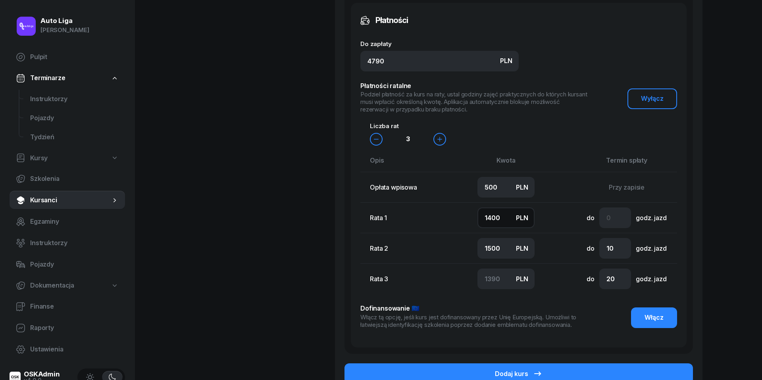
type input "1"
type input "2789"
type input "10"
type input "2780"
type input "100"
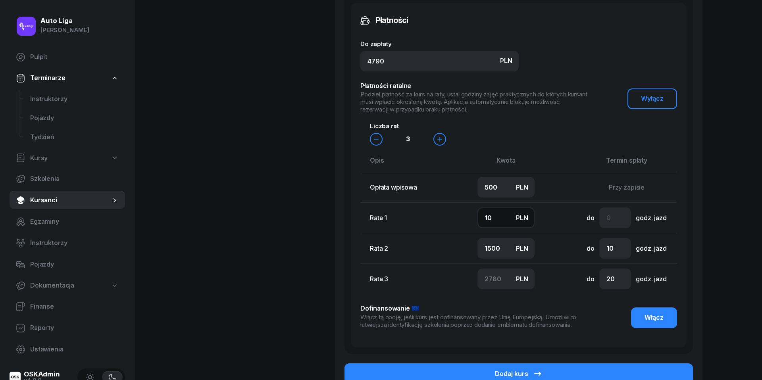
type input "2690"
type input "1000"
type input "1790"
type input "1000"
click at [494, 251] on input "1500" at bounding box center [505, 248] width 57 height 21
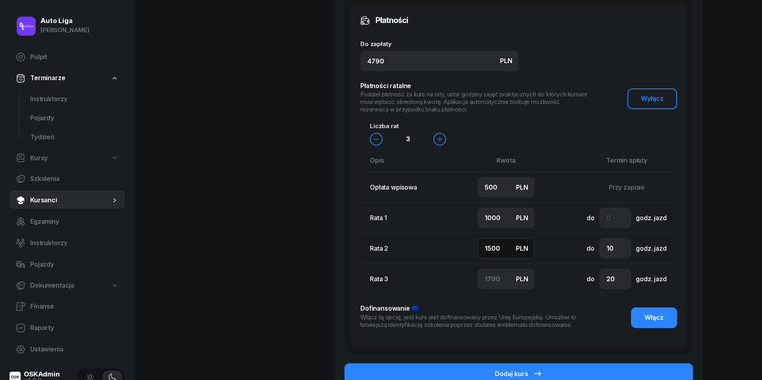
click at [494, 251] on input "1500" at bounding box center [505, 248] width 57 height 21
type input "1"
type input "3289"
type input "10"
type input "3280"
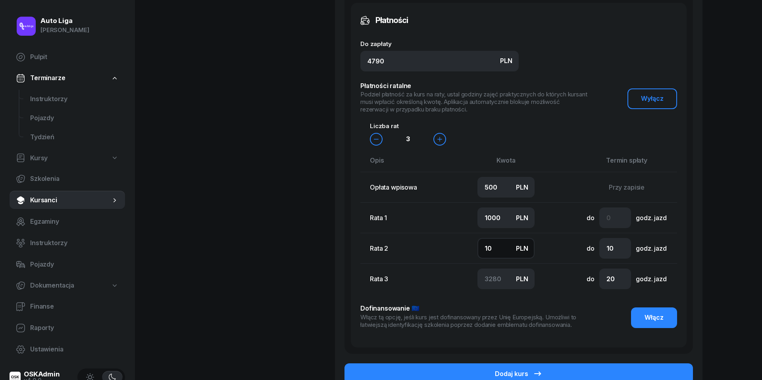
type input "100"
type input "3190"
type input "1000"
type input "2290"
type input "1000"
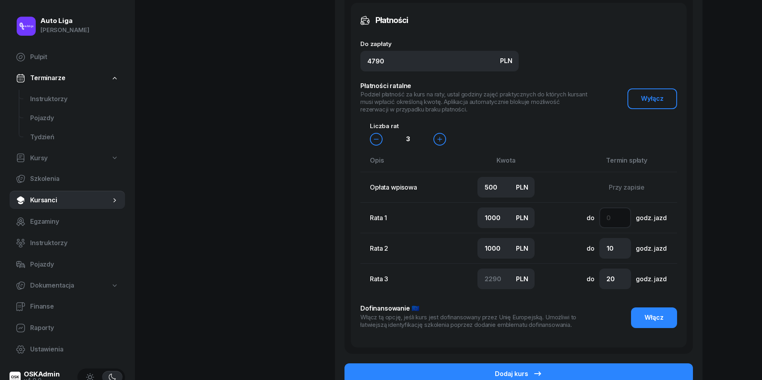
click at [614, 221] on input "number" at bounding box center [615, 218] width 32 height 21
type input "2"
click at [615, 279] on input "20" at bounding box center [615, 279] width 32 height 21
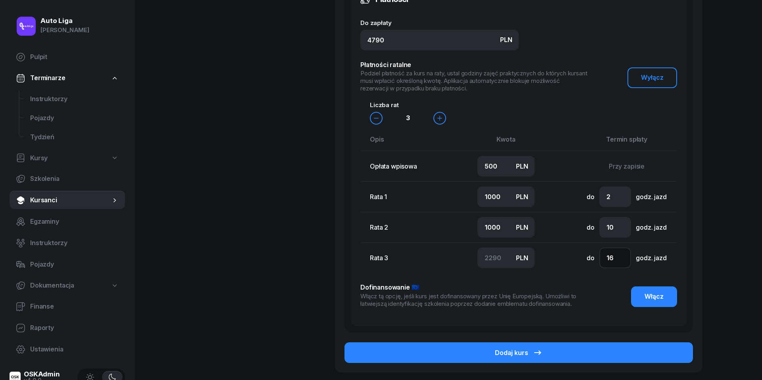
scroll to position [582, 0]
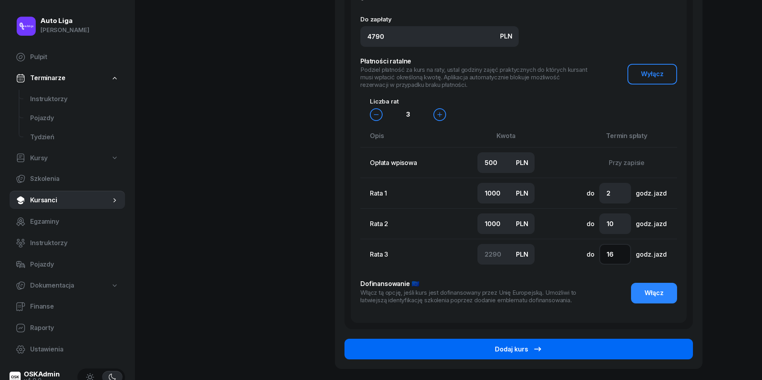
type input "16"
click at [533, 348] on icon "button" at bounding box center [538, 349] width 10 height 10
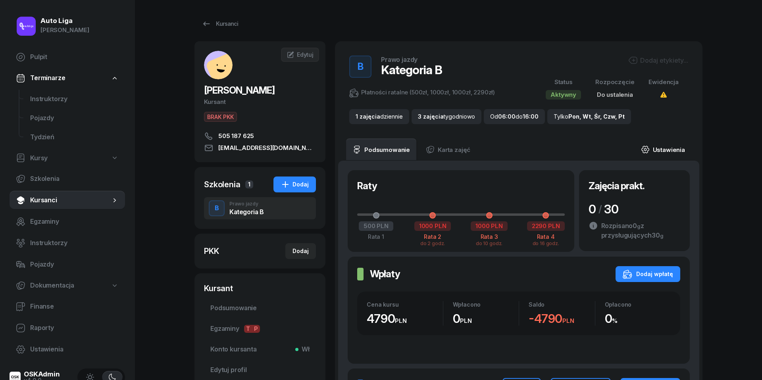
click at [666, 149] on link "Ustawienia" at bounding box center [662, 149] width 57 height 22
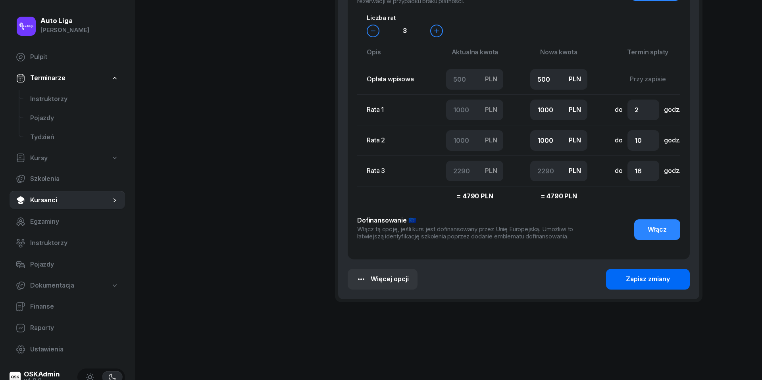
scroll to position [773, 0]
click at [658, 283] on div "Zapisz zmiany" at bounding box center [648, 279] width 44 height 10
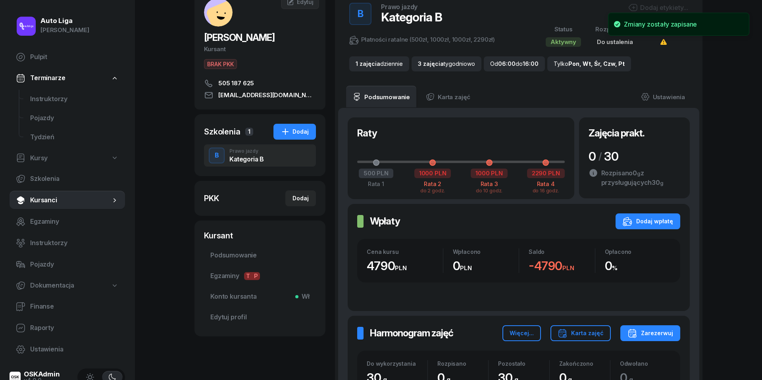
scroll to position [52, 0]
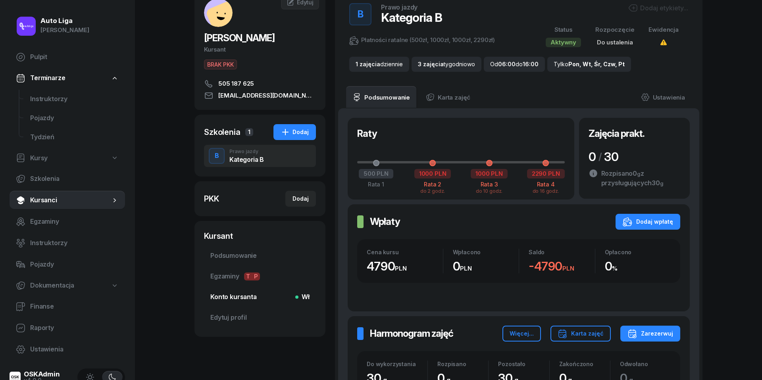
click at [221, 294] on span "Konto kursanta Wł" at bounding box center [259, 297] width 99 height 10
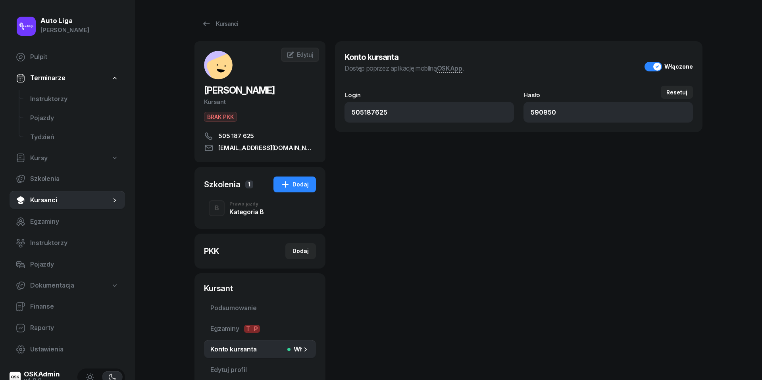
click at [248, 209] on div "Kategoria B" at bounding box center [246, 212] width 35 height 6
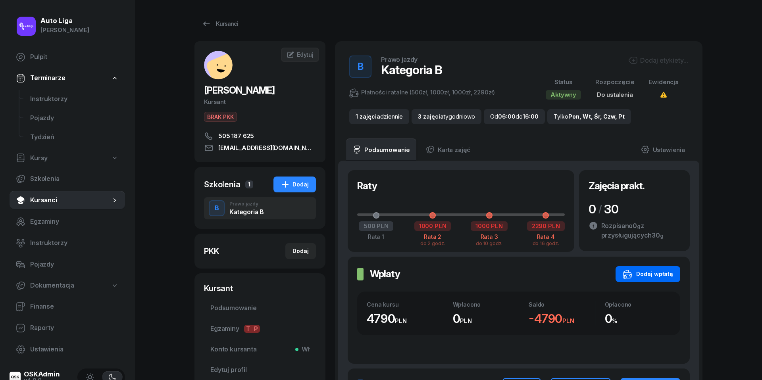
click at [655, 269] on div "Dodaj wpłatę" at bounding box center [648, 274] width 50 height 10
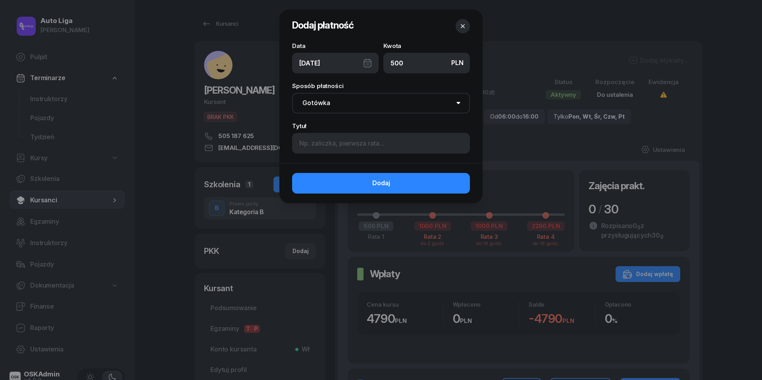
type input "500"
click at [370, 62] on div "[DATE]" at bounding box center [335, 63] width 86 height 21
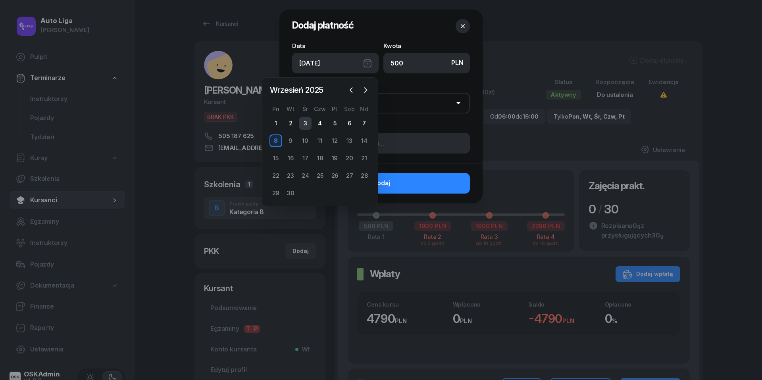
click at [305, 124] on div "3" at bounding box center [305, 123] width 13 height 13
type input "[DATE]"
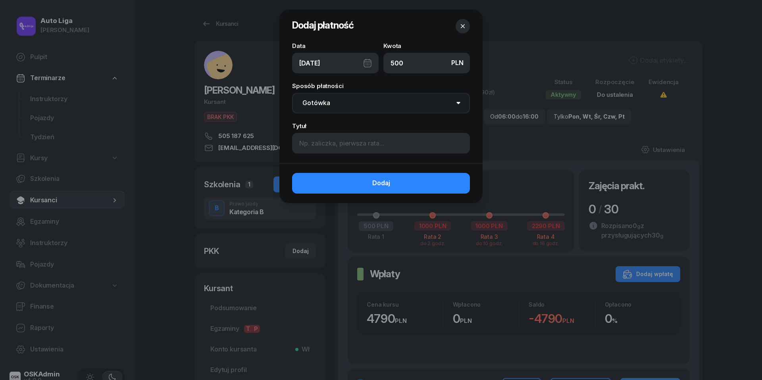
select select "transfer"
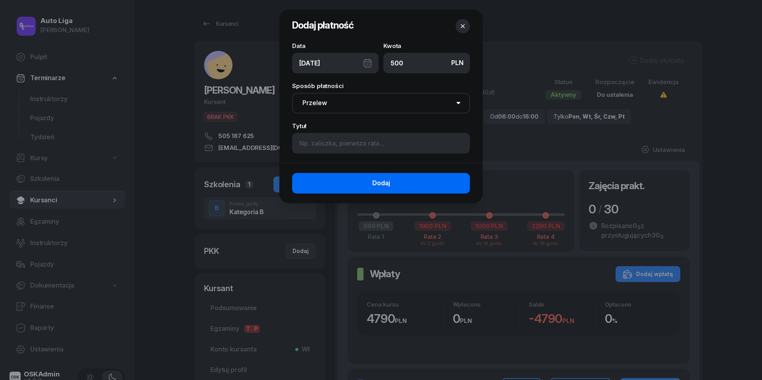
click at [379, 184] on span "Dodaj" at bounding box center [381, 183] width 18 height 10
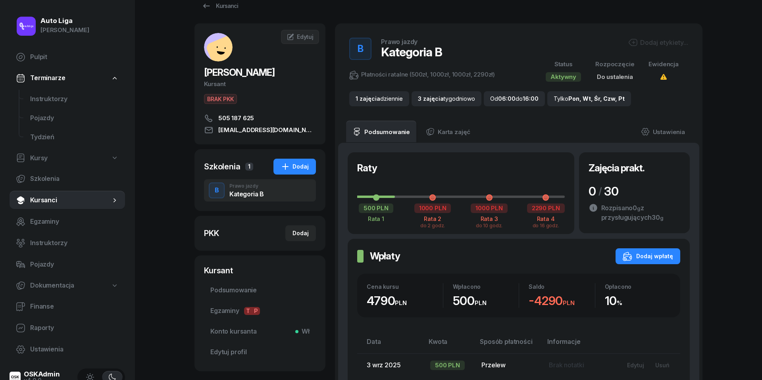
scroll to position [16, 0]
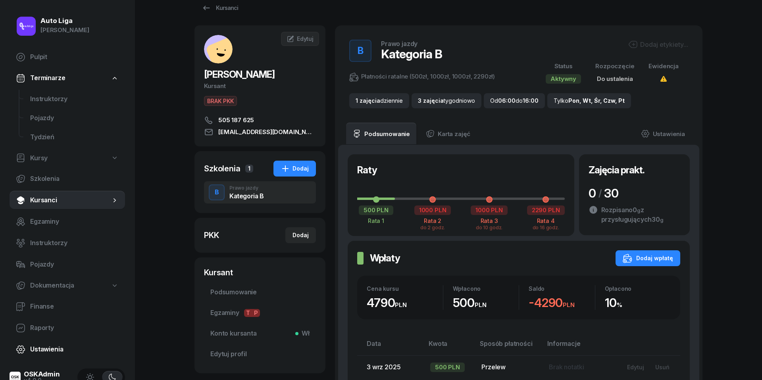
click at [37, 344] on span "Ustawienia" at bounding box center [74, 349] width 88 height 10
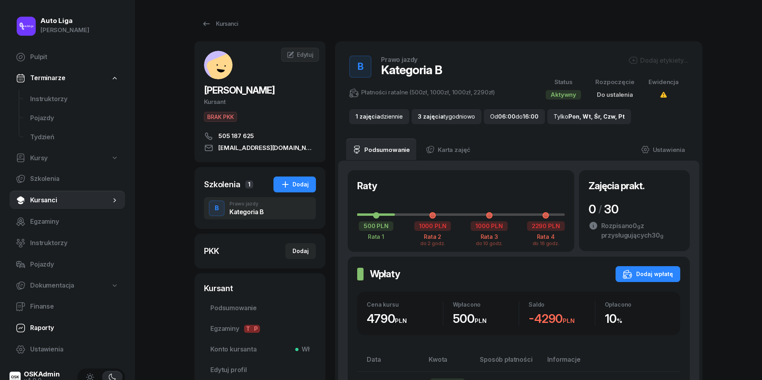
select select "06:00"
select select "22:00"
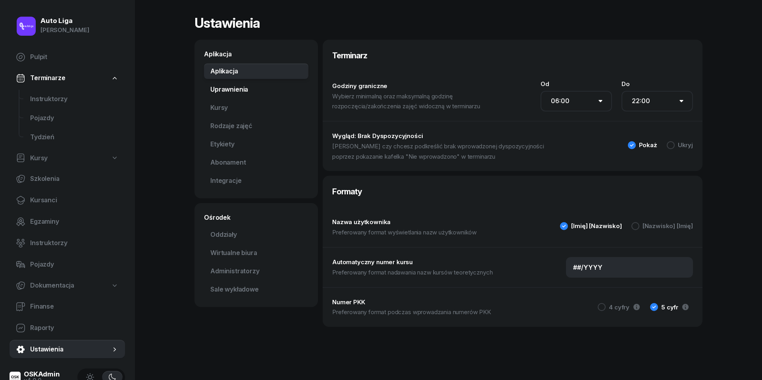
click at [239, 87] on link "Uprawnienia" at bounding box center [256, 90] width 104 height 16
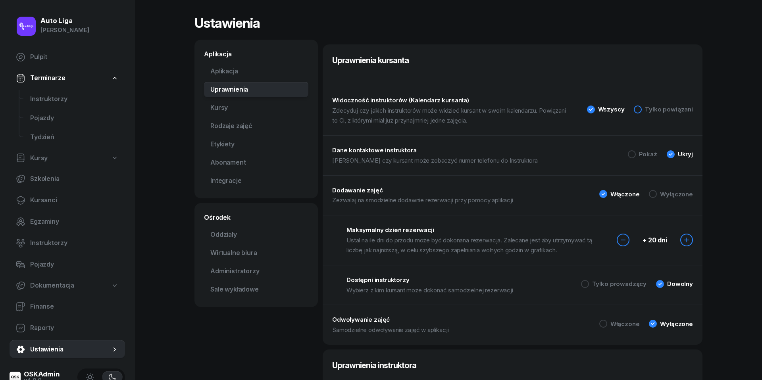
click at [639, 110] on div at bounding box center [638, 110] width 8 height 8
click at [652, 192] on div at bounding box center [653, 194] width 8 height 8
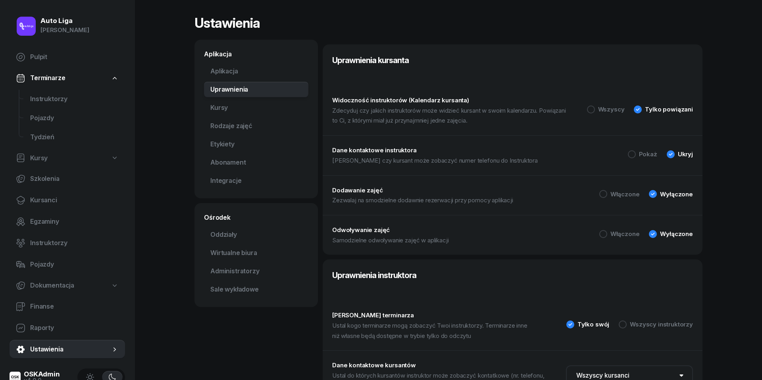
click at [605, 200] on div "Dodawanie zajęć Zezwalaj na smodzielne dodawnie rezerwacji przy pomocy aplikacj…" at bounding box center [513, 195] width 380 height 40
click at [605, 197] on div at bounding box center [603, 194] width 8 height 8
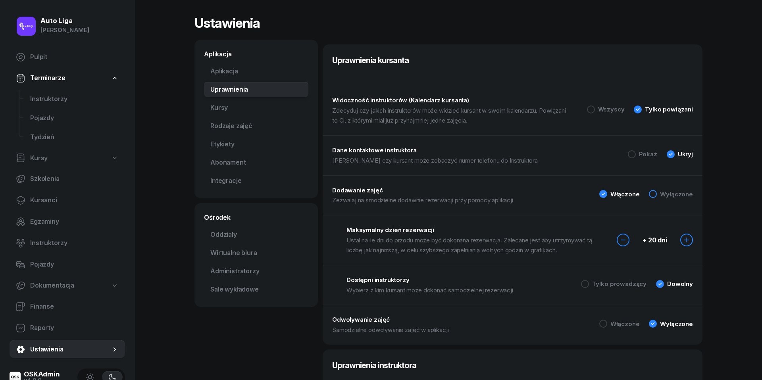
click at [656, 192] on div at bounding box center [653, 194] width 8 height 8
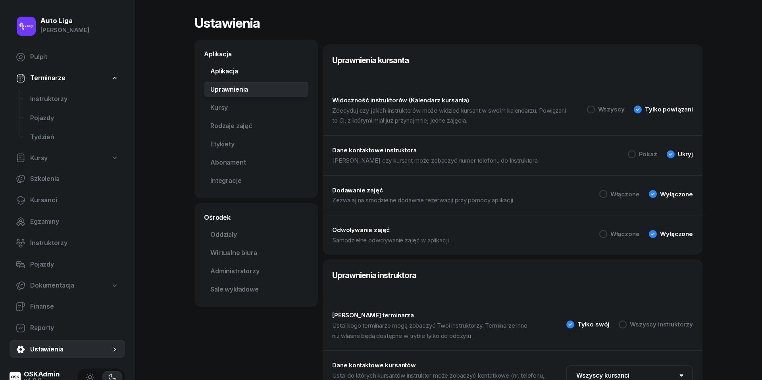
click at [237, 75] on link "Aplikacja" at bounding box center [256, 71] width 104 height 16
select select "06:00"
select select "22:00"
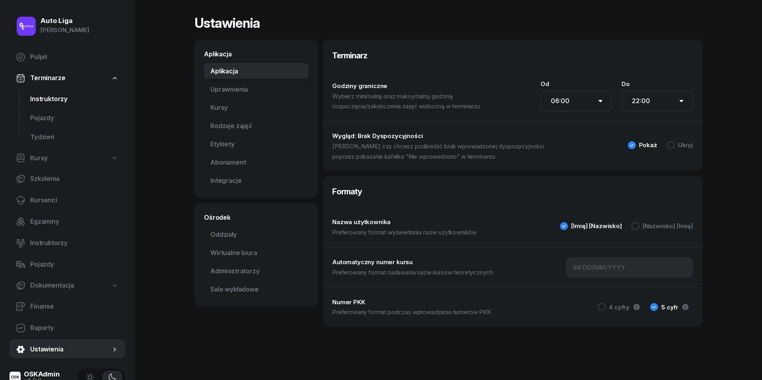
click at [50, 105] on link "Instruktorzy" at bounding box center [74, 99] width 101 height 19
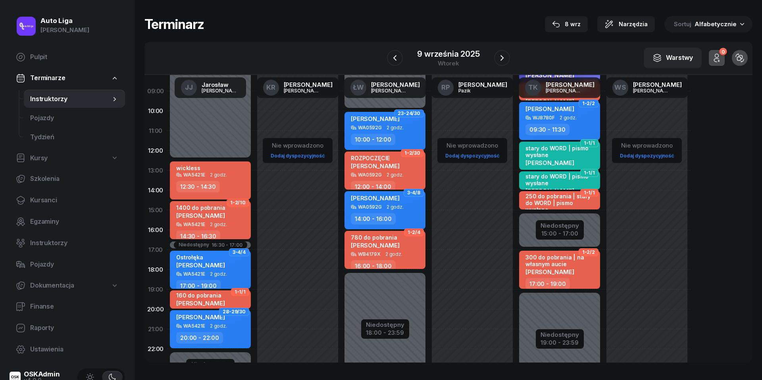
scroll to position [73, 0]
click at [578, 202] on div "[PERSON_NAME]" at bounding box center [560, 205] width 70 height 7
select select "14"
select select "15"
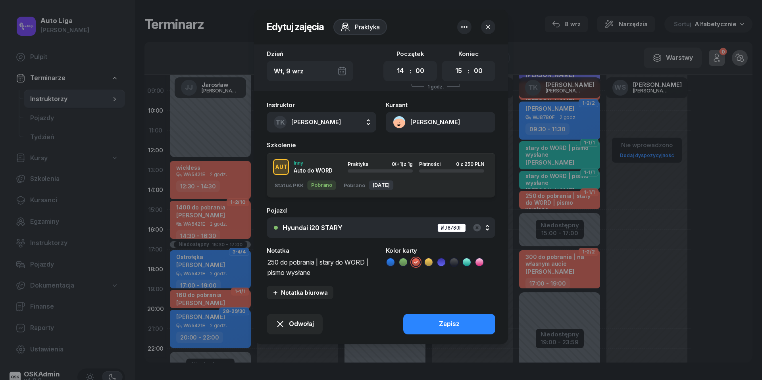
click at [491, 31] on icon "button" at bounding box center [488, 27] width 8 height 8
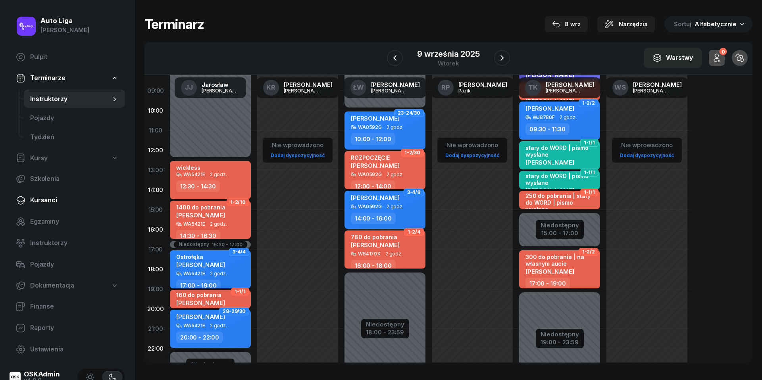
click at [43, 194] on link "Kursanci" at bounding box center [67, 200] width 115 height 19
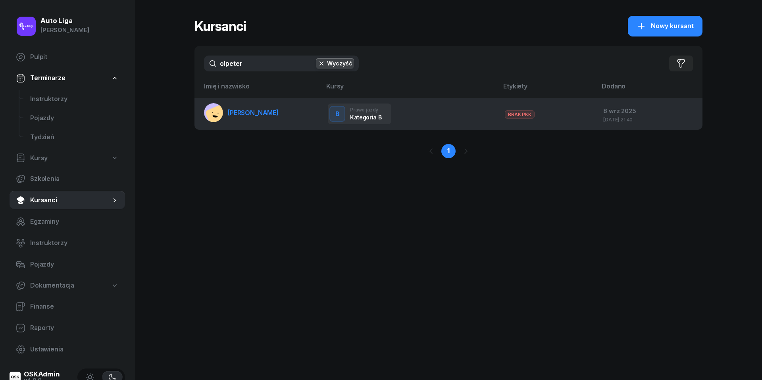
click at [256, 111] on span "[PERSON_NAME]" at bounding box center [253, 113] width 51 height 8
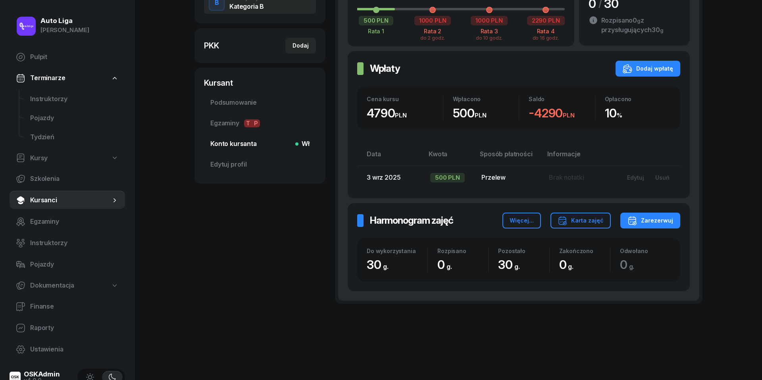
scroll to position [205, 0]
click at [231, 122] on span "Egzaminy T P" at bounding box center [259, 124] width 99 height 10
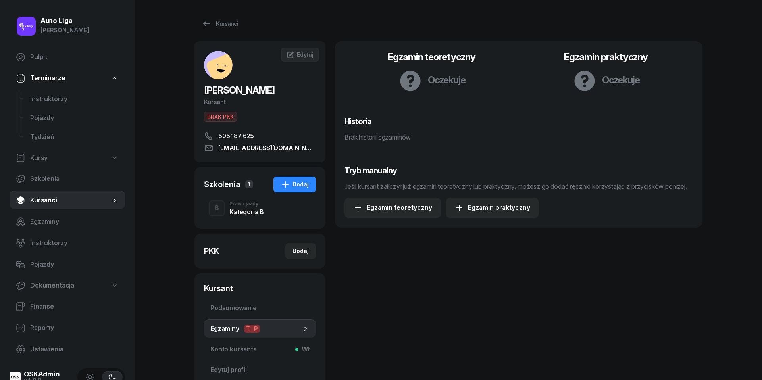
click at [236, 207] on div "Kategoria B" at bounding box center [246, 210] width 35 height 9
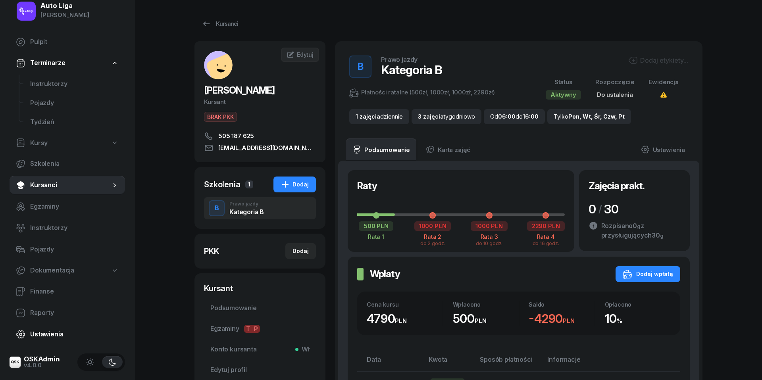
scroll to position [15, 0]
click at [52, 339] on span "Ustawienia" at bounding box center [74, 335] width 88 height 10
select select "06:00"
select select "22:00"
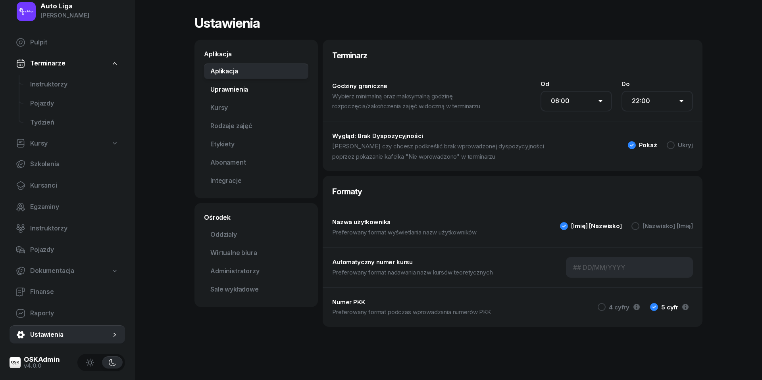
click at [226, 94] on link "Uprawnienia" at bounding box center [256, 90] width 104 height 16
select select "none"
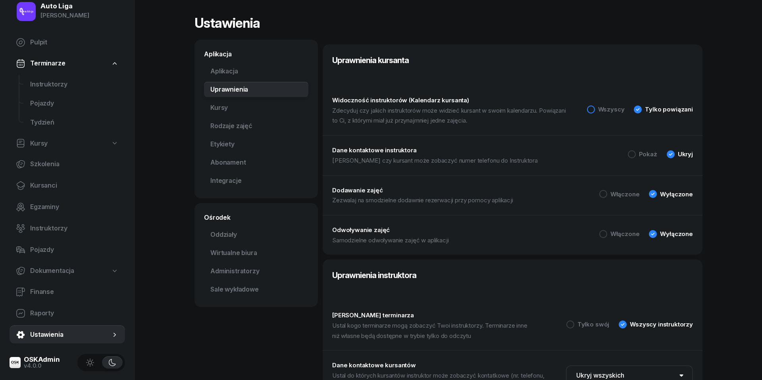
click at [594, 109] on div at bounding box center [591, 110] width 8 height 8
click at [48, 183] on span "Kursanci" at bounding box center [74, 186] width 88 height 10
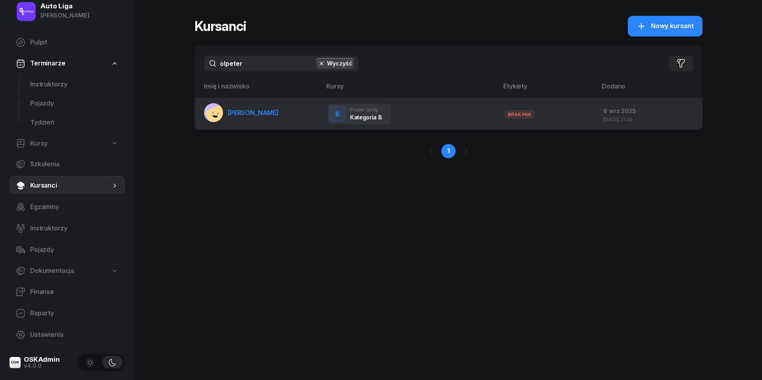
click at [259, 110] on span "[PERSON_NAME]" at bounding box center [253, 113] width 51 height 8
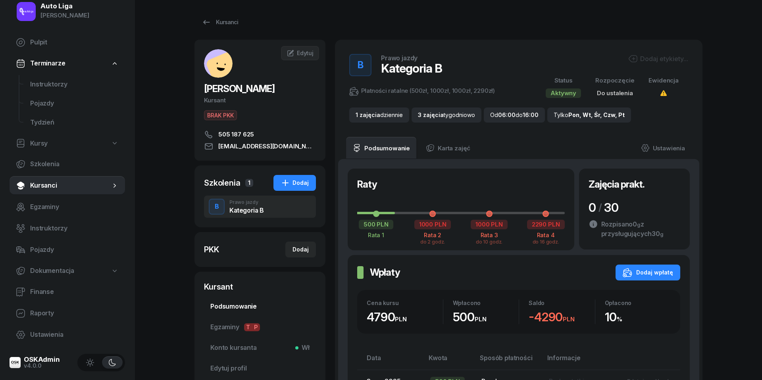
scroll to position [118, 0]
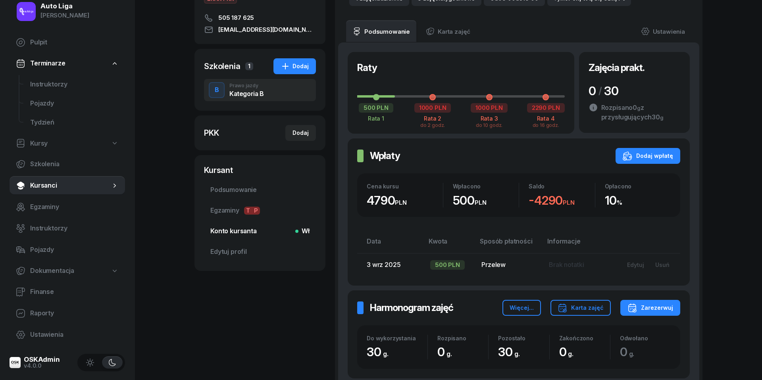
click at [225, 228] on span "Konto kursanta Wł" at bounding box center [259, 231] width 99 height 10
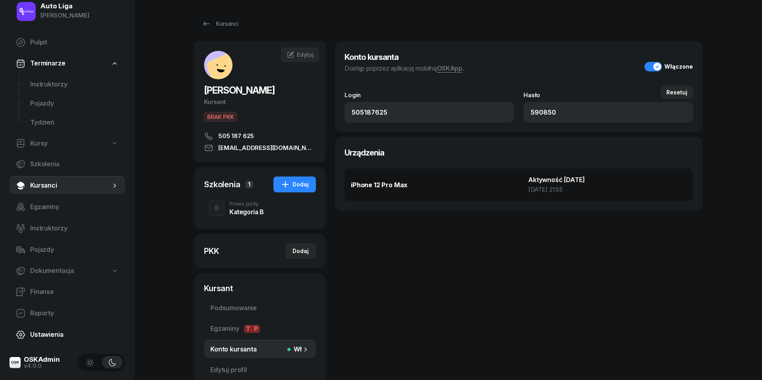
click at [46, 332] on span "Ustawienia" at bounding box center [74, 335] width 88 height 10
select select "06:00"
select select "22:00"
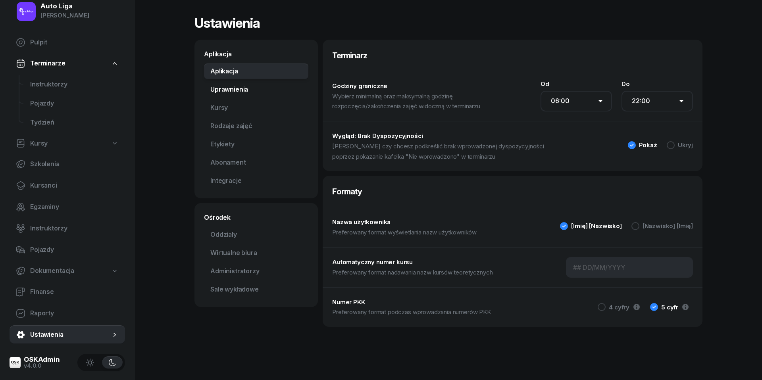
click at [225, 90] on link "Uprawnienia" at bounding box center [256, 90] width 104 height 16
select select "none"
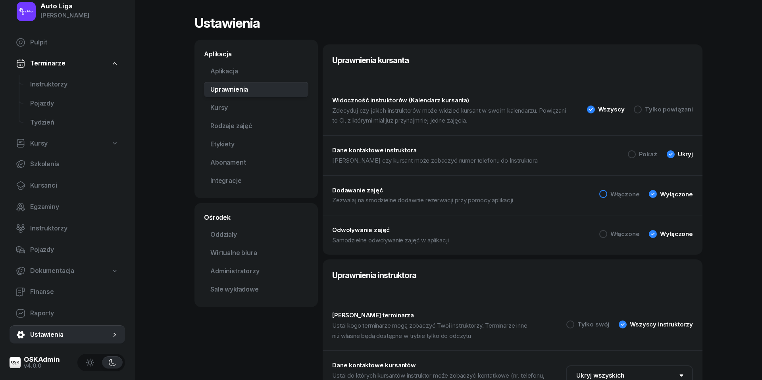
click at [611, 192] on div "Włączone" at bounding box center [619, 194] width 40 height 8
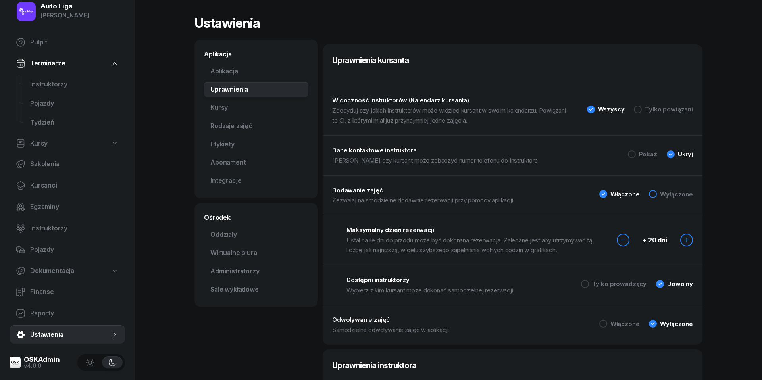
click at [663, 193] on div "Wyłączone" at bounding box center [676, 194] width 33 height 6
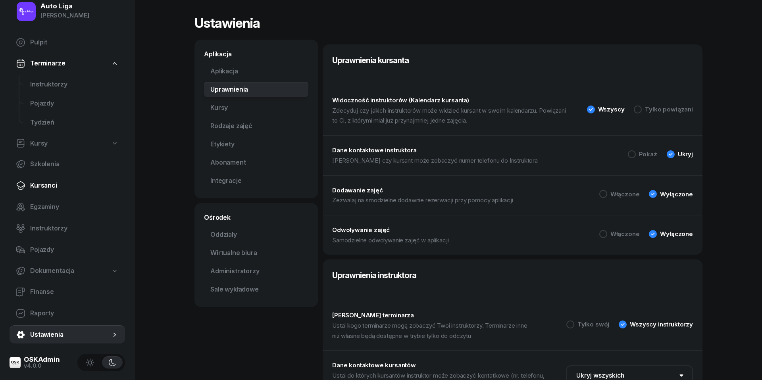
click at [36, 182] on span "Kursanci" at bounding box center [74, 186] width 88 height 10
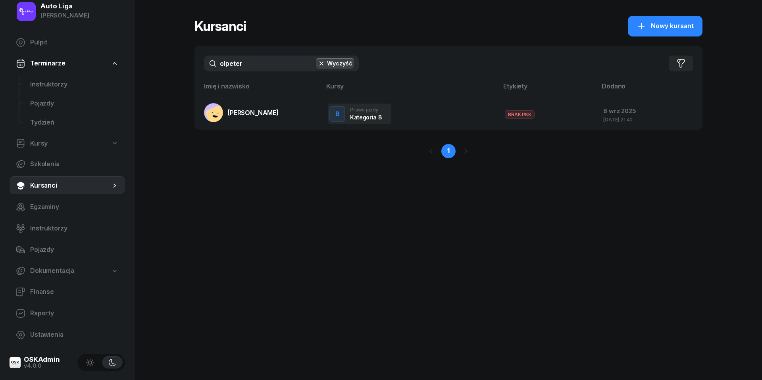
click at [327, 61] on button "Wyczyść" at bounding box center [335, 63] width 38 height 11
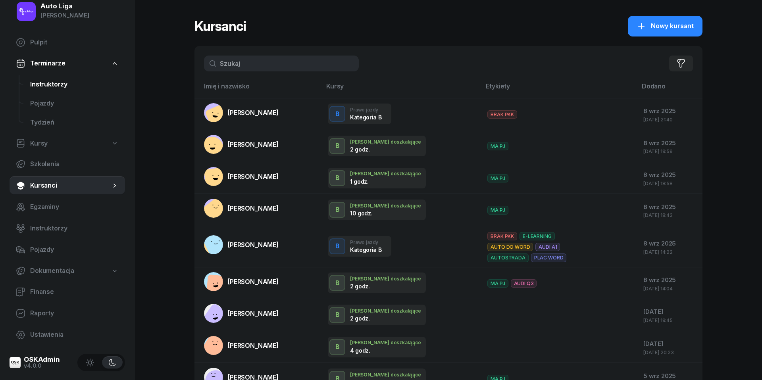
click at [41, 87] on span "Instruktorzy" at bounding box center [74, 84] width 88 height 10
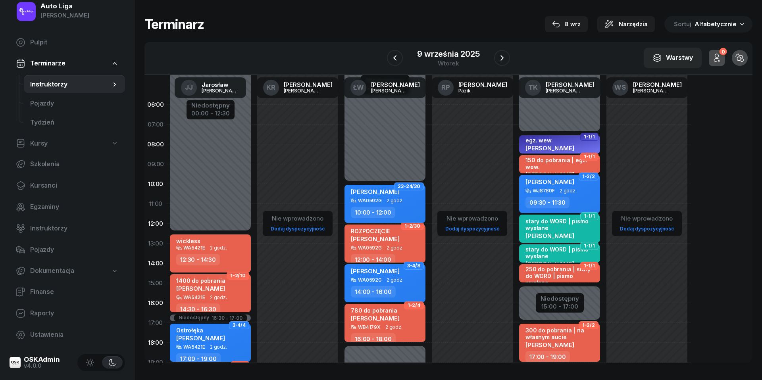
click at [381, 187] on div "[PERSON_NAME] WA0592G 2 godz. 10:00 - 12:00" at bounding box center [384, 204] width 81 height 38
select select "10"
select select "12"
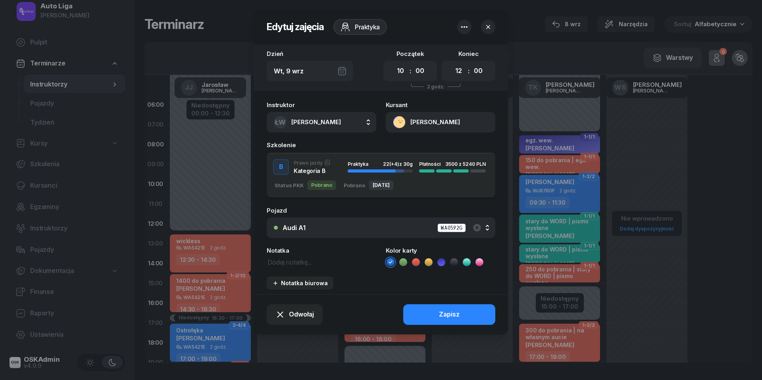
click at [488, 23] on button "button" at bounding box center [488, 27] width 14 height 14
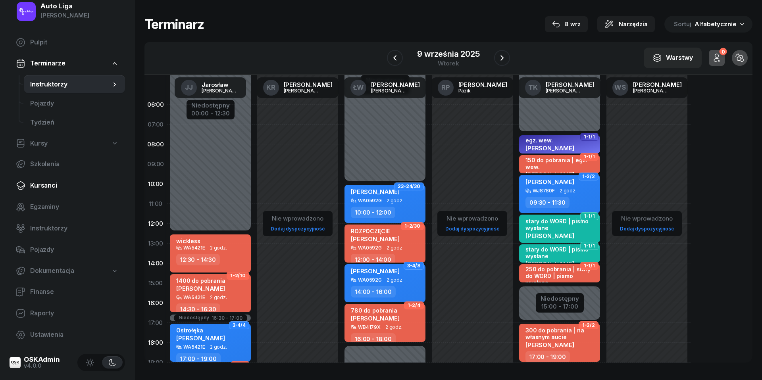
click at [43, 188] on span "Kursanci" at bounding box center [74, 186] width 88 height 10
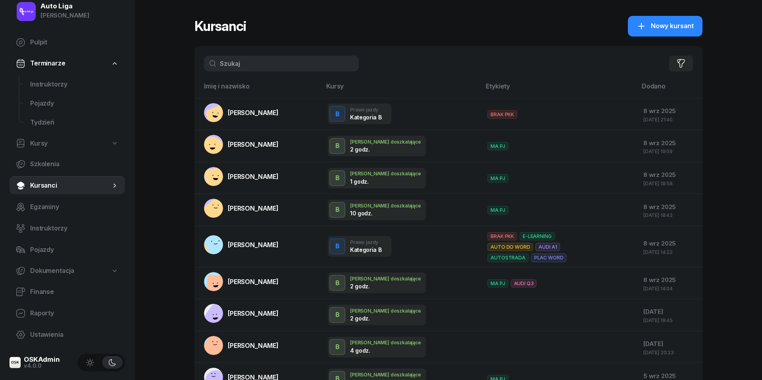
click at [245, 63] on input "text" at bounding box center [281, 64] width 155 height 16
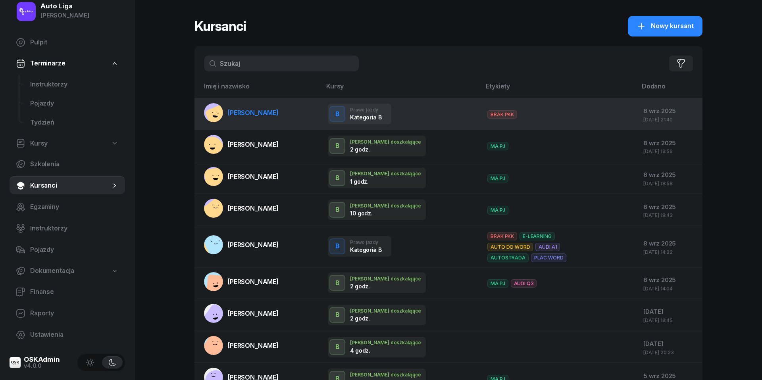
click at [249, 111] on span "[PERSON_NAME]" at bounding box center [253, 113] width 51 height 8
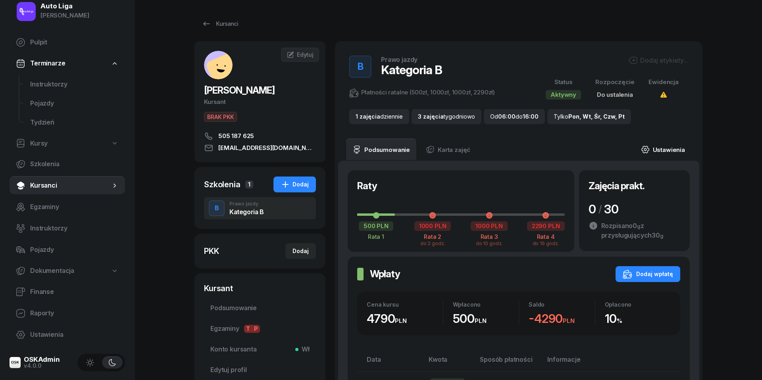
click at [666, 148] on link "Ustawienia" at bounding box center [662, 149] width 57 height 22
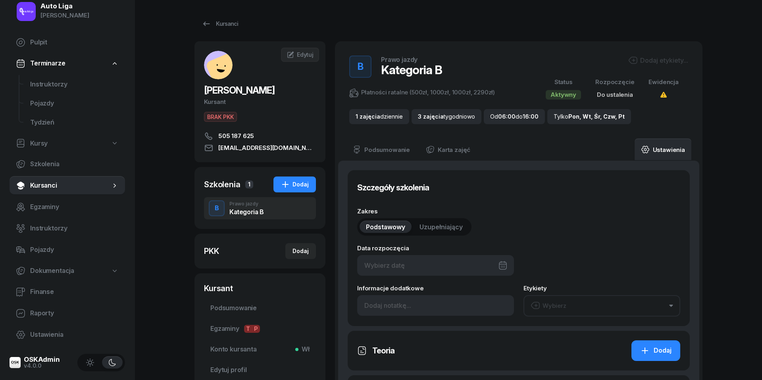
click at [608, 310] on button "Wybierz" at bounding box center [601, 305] width 157 height 21
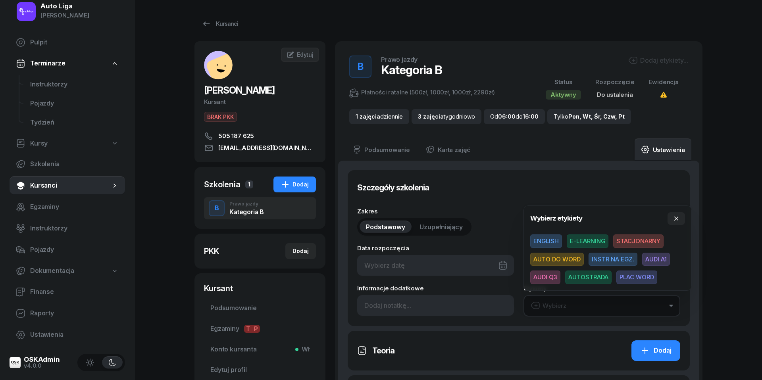
click at [591, 242] on span "E-LEARNING" at bounding box center [588, 240] width 42 height 13
click at [675, 221] on icon "button" at bounding box center [676, 218] width 6 height 6
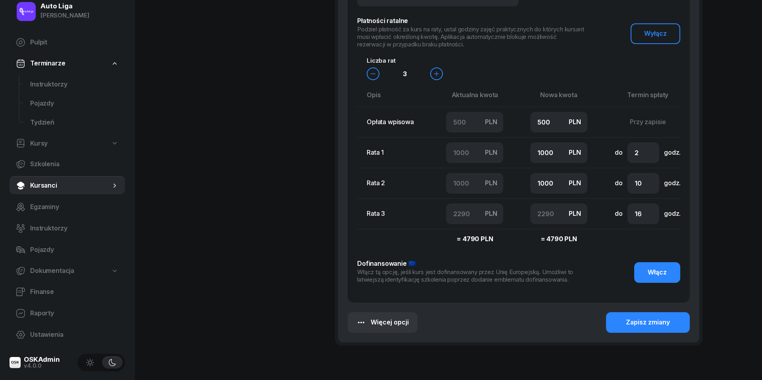
scroll to position [722, 0]
click at [646, 327] on div "Zapisz zmiany" at bounding box center [648, 322] width 44 height 10
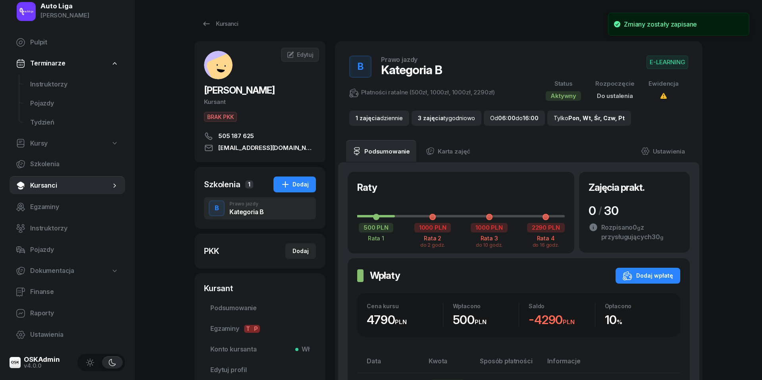
scroll to position [0, 0]
click at [209, 21] on icon at bounding box center [207, 24] width 10 height 10
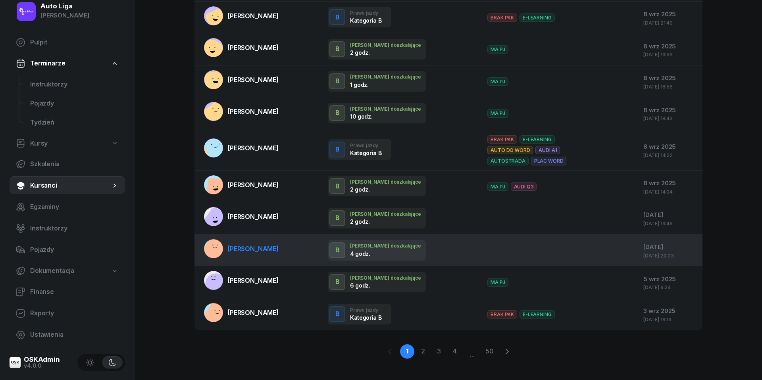
scroll to position [102, 0]
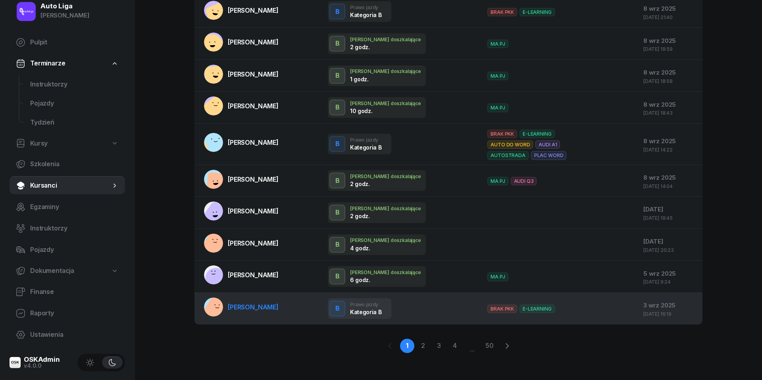
click at [255, 306] on span "[PERSON_NAME]" at bounding box center [253, 307] width 51 height 8
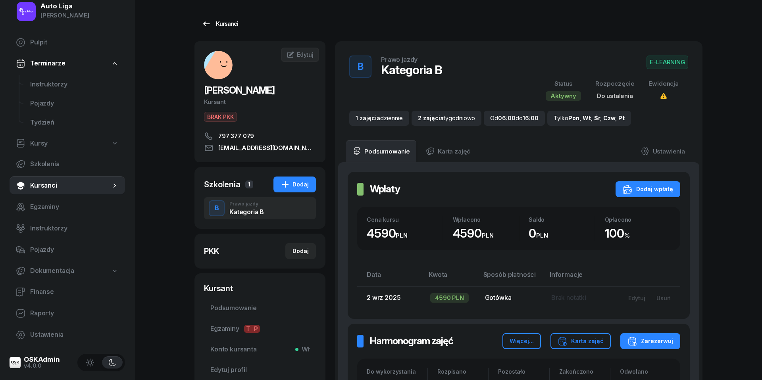
click at [208, 26] on icon at bounding box center [207, 24] width 10 height 10
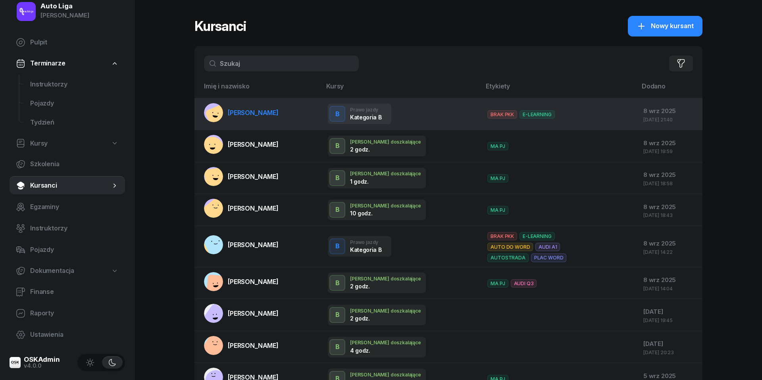
click at [274, 109] on span "[PERSON_NAME]" at bounding box center [253, 113] width 51 height 8
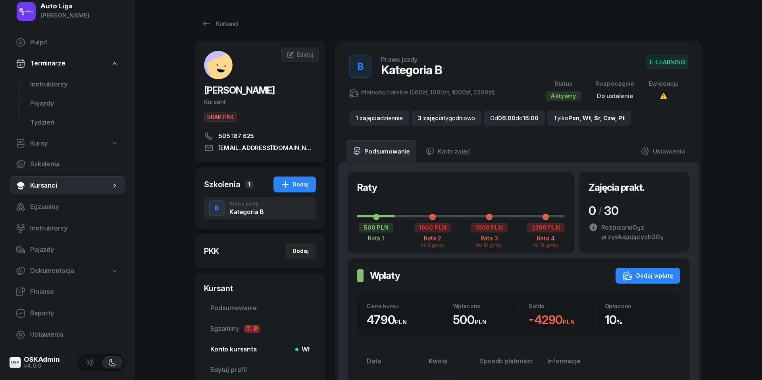
click at [231, 348] on span "Konto kursanta Wł" at bounding box center [259, 349] width 99 height 10
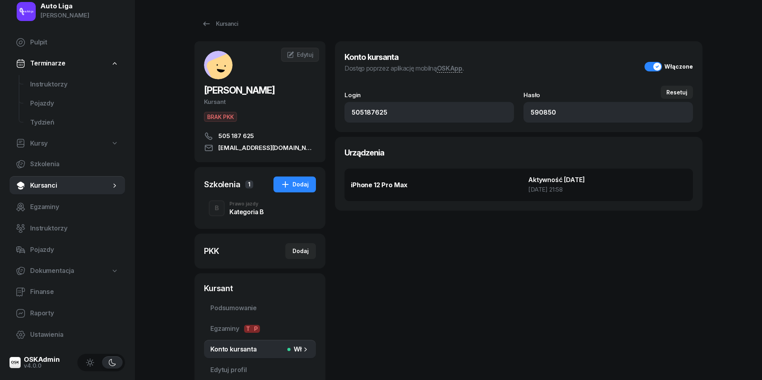
click at [244, 205] on div "Prawo jazdy" at bounding box center [246, 204] width 35 height 5
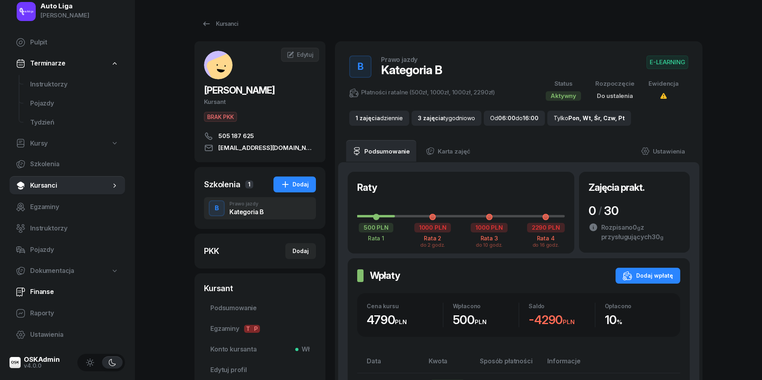
click at [42, 287] on span "Finanse" at bounding box center [74, 292] width 88 height 10
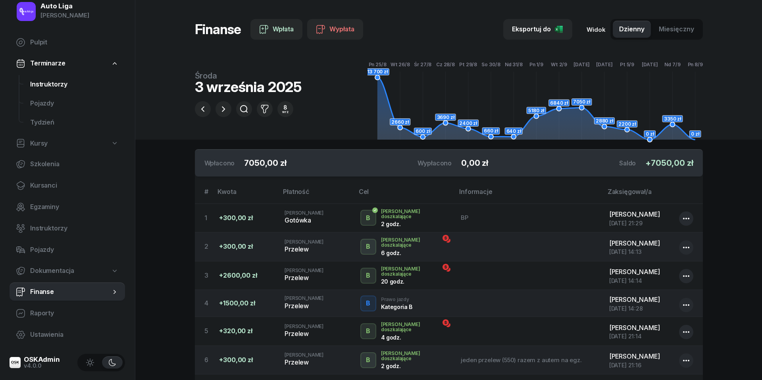
click at [38, 83] on span "Instruktorzy" at bounding box center [74, 84] width 88 height 10
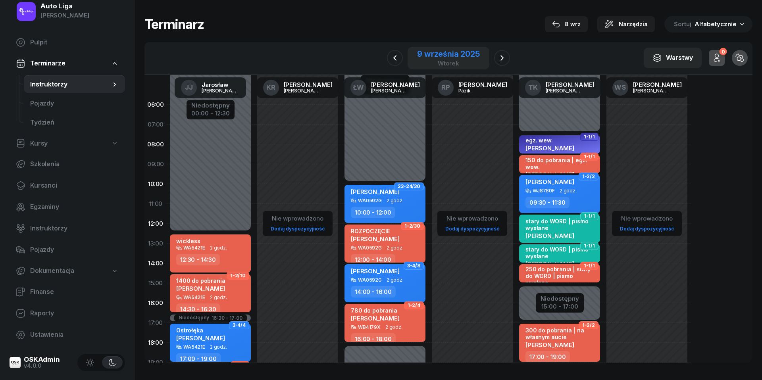
click at [451, 61] on div "wtorek" at bounding box center [448, 63] width 63 height 6
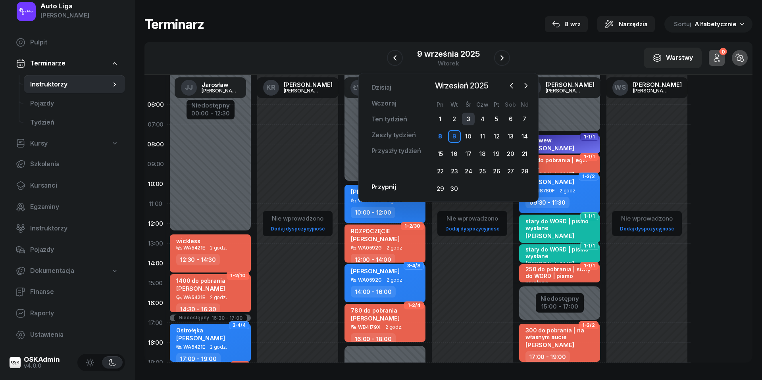
click at [473, 118] on div "3" at bounding box center [468, 119] width 13 height 13
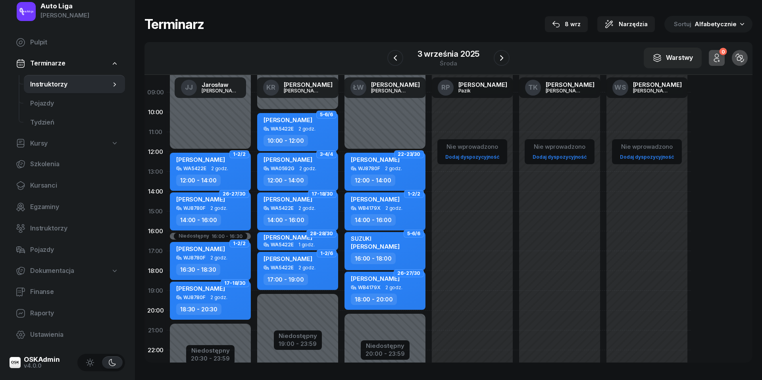
scroll to position [70, 0]
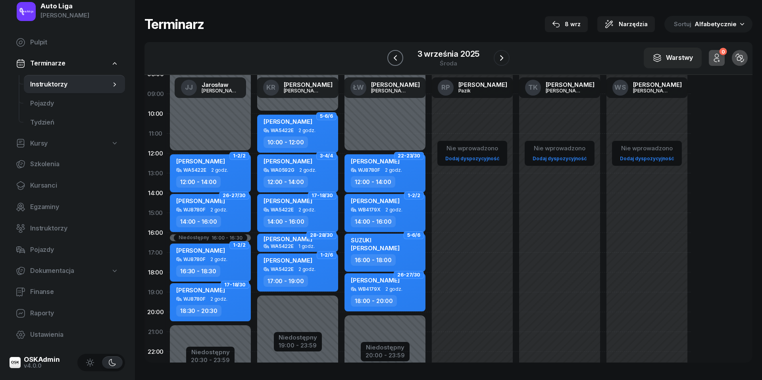
click at [394, 56] on icon "button" at bounding box center [394, 58] width 3 height 6
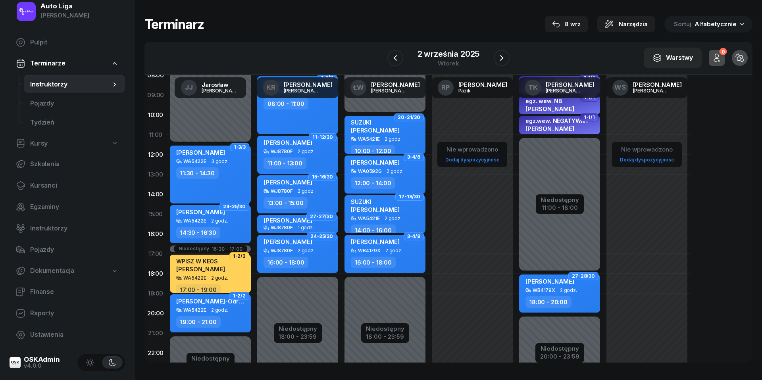
scroll to position [75, 0]
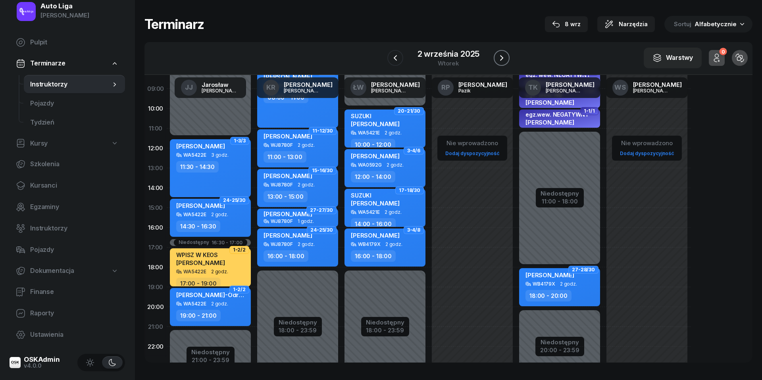
click at [505, 58] on icon "button" at bounding box center [502, 58] width 10 height 10
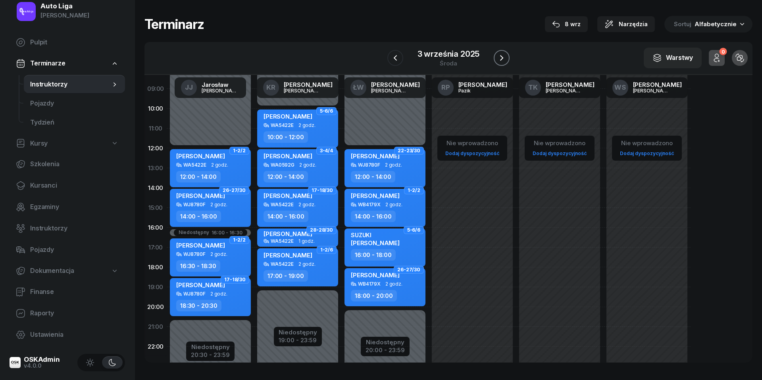
click at [505, 58] on icon "button" at bounding box center [502, 58] width 10 height 10
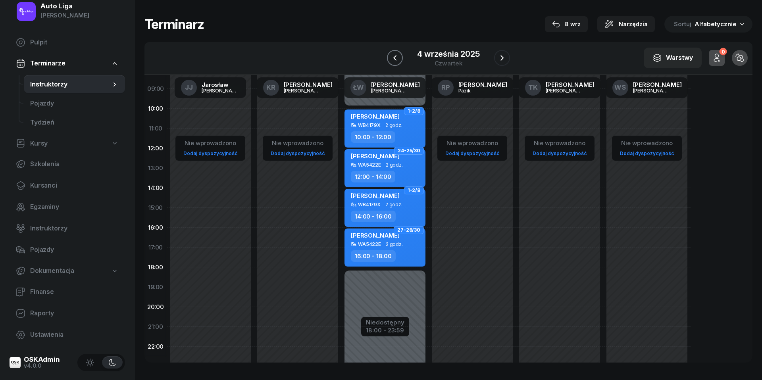
click at [396, 56] on icon "button" at bounding box center [394, 58] width 3 height 6
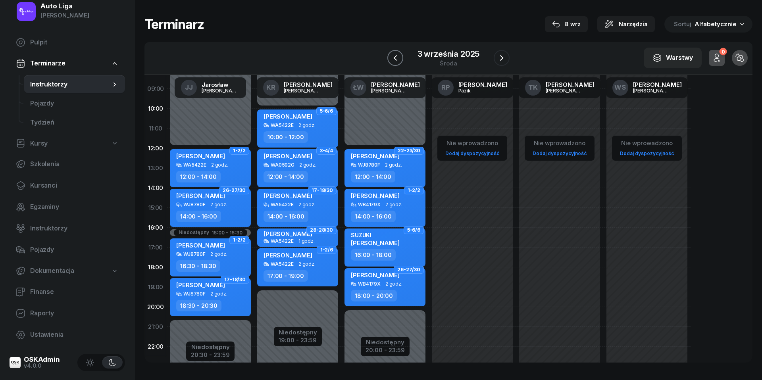
click at [395, 56] on icon "button" at bounding box center [395, 58] width 10 height 10
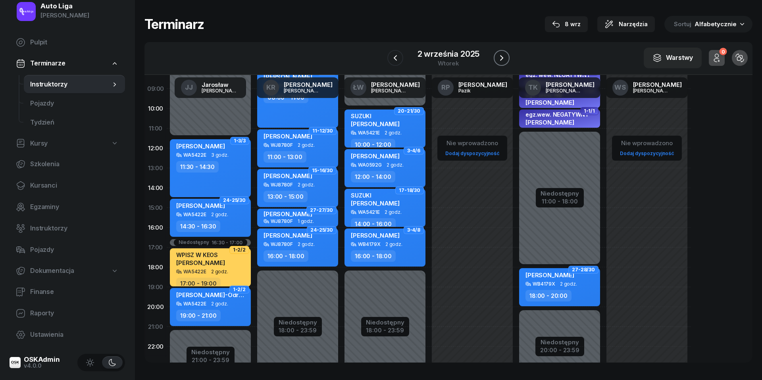
click at [505, 53] on icon "button" at bounding box center [502, 58] width 10 height 10
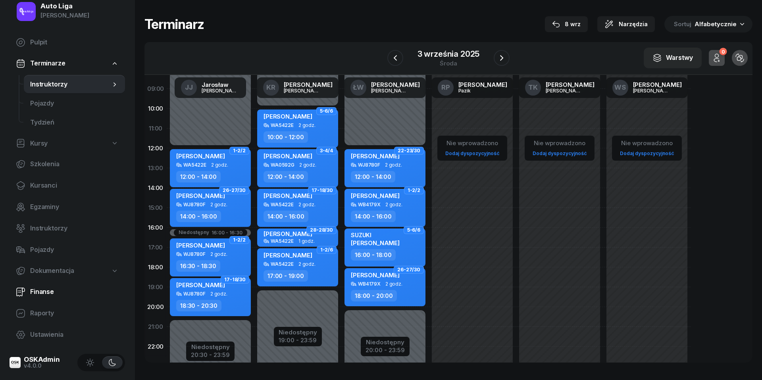
click at [48, 286] on link "Finanse" at bounding box center [67, 291] width 115 height 19
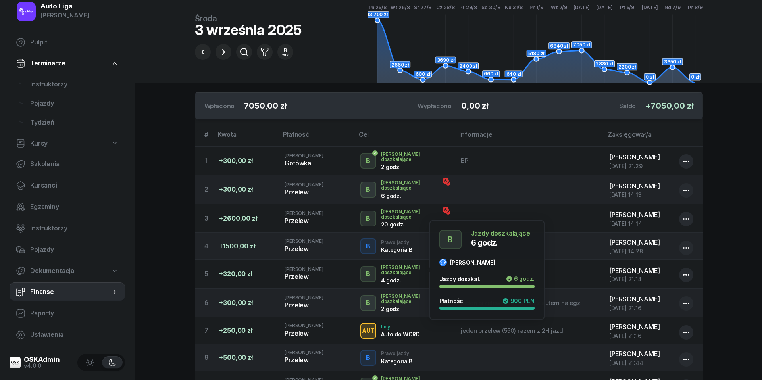
scroll to position [58, 0]
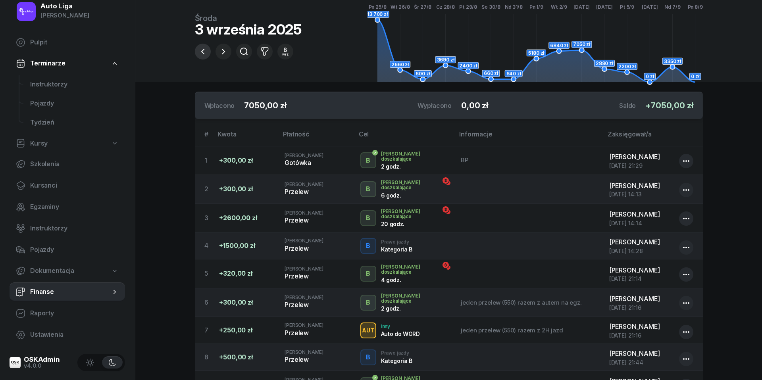
click at [203, 50] on icon "button" at bounding box center [202, 52] width 3 height 6
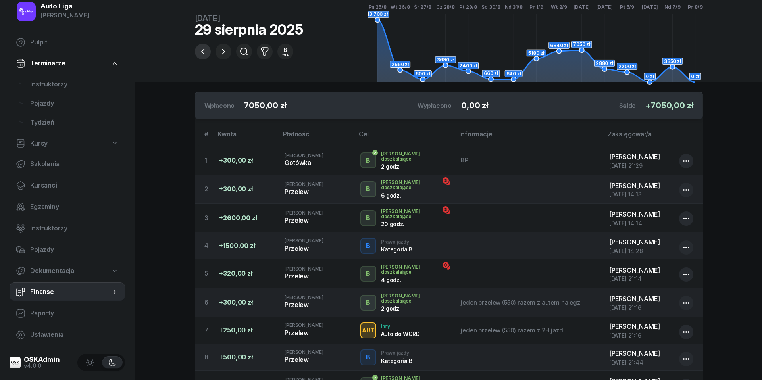
click at [203, 50] on icon "button" at bounding box center [202, 52] width 3 height 6
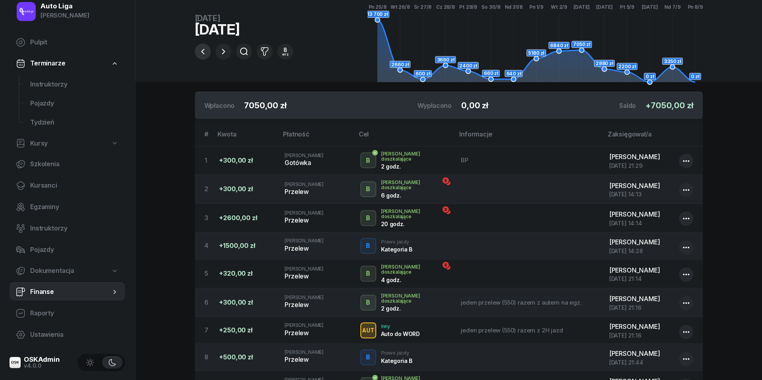
click at [203, 50] on icon "button" at bounding box center [202, 52] width 3 height 6
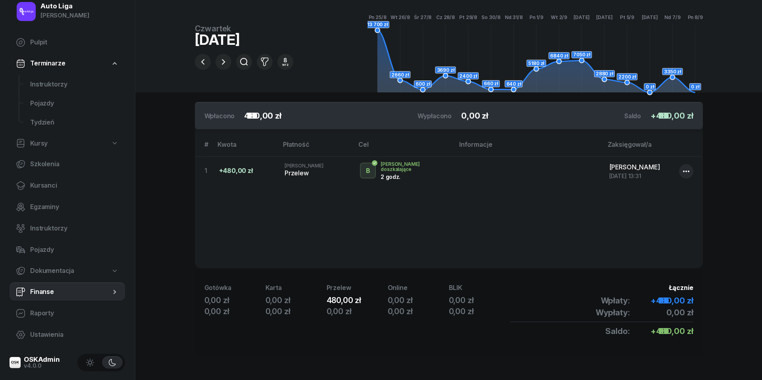
scroll to position [49, 0]
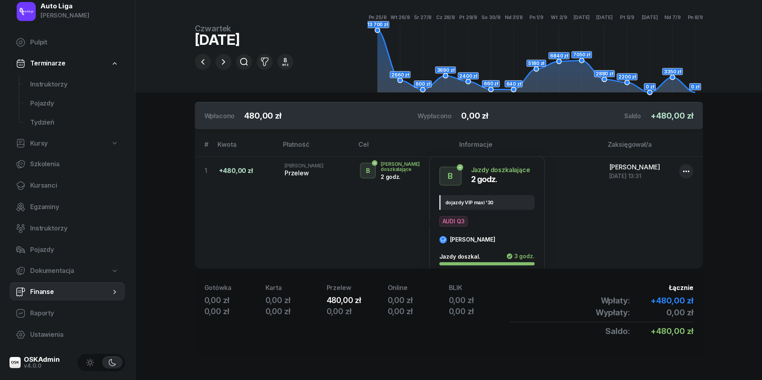
click at [369, 172] on div "B" at bounding box center [368, 170] width 11 height 13
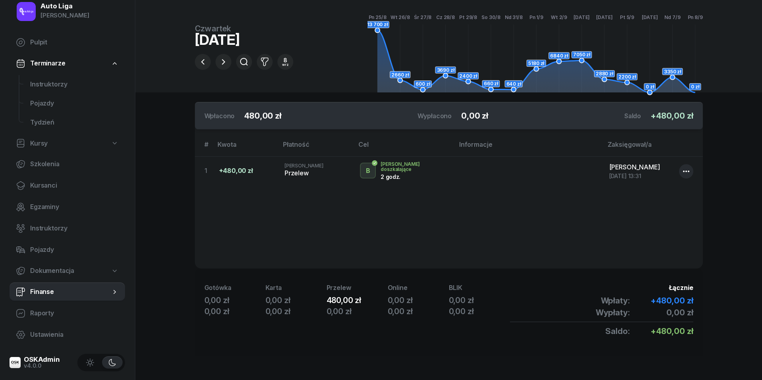
click at [369, 172] on div "B" at bounding box center [368, 170] width 11 height 13
click at [240, 171] on div "+480,00 zł" at bounding box center [245, 171] width 53 height 10
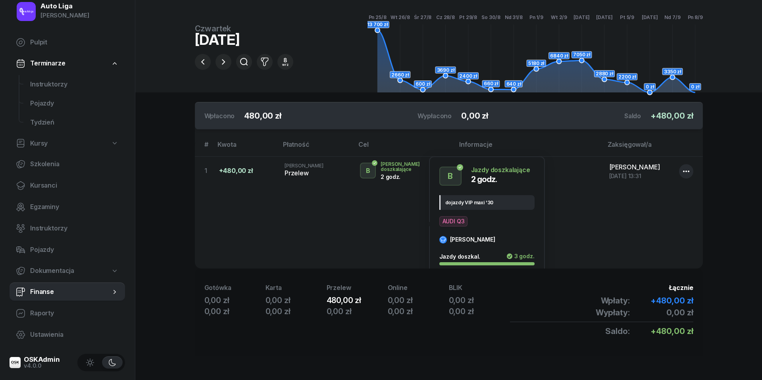
click at [371, 165] on div "B" at bounding box center [368, 170] width 11 height 13
click at [374, 166] on div "button" at bounding box center [368, 170] width 14 height 14
click at [443, 237] on icon at bounding box center [442, 239] width 5 height 4
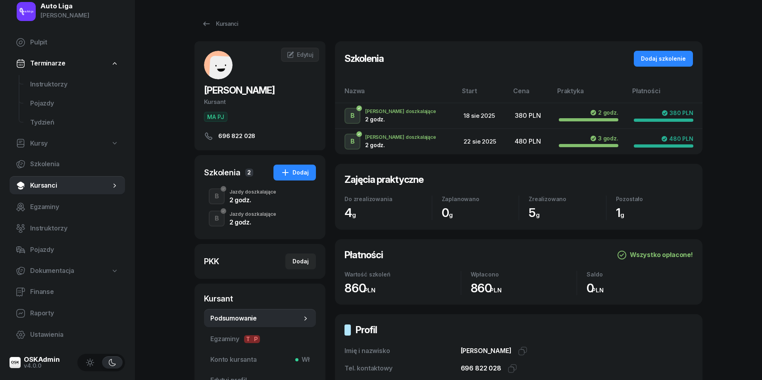
click at [248, 216] on div "Jazdy doszkalające" at bounding box center [252, 214] width 47 height 5
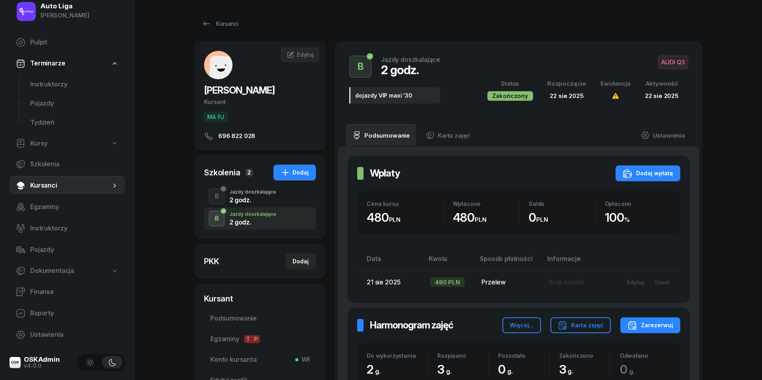
click at [245, 200] on div "2 godz." at bounding box center [252, 200] width 47 height 6
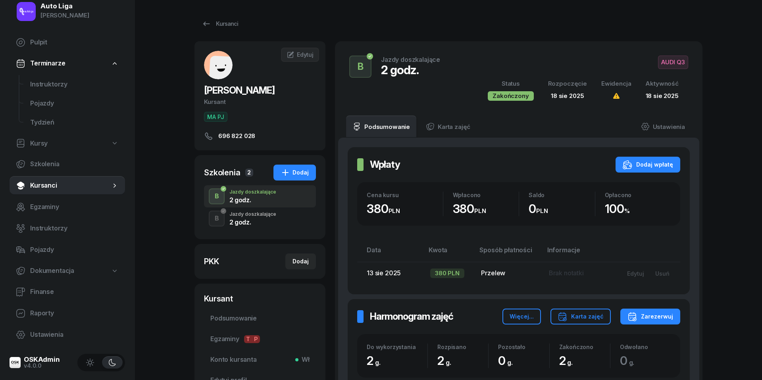
click at [245, 209] on div "B Jazdy doszkalające 2 godz." at bounding box center [260, 219] width 112 height 22
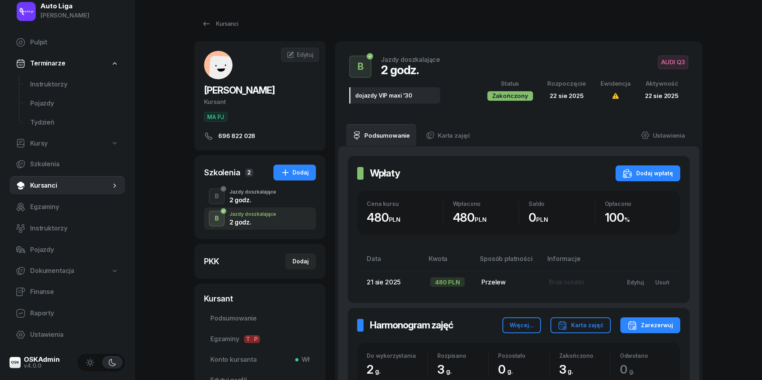
click at [570, 283] on span "Brak notatki" at bounding box center [566, 282] width 35 height 8
click at [630, 281] on div "Edytuj" at bounding box center [635, 282] width 17 height 7
select select "transfer"
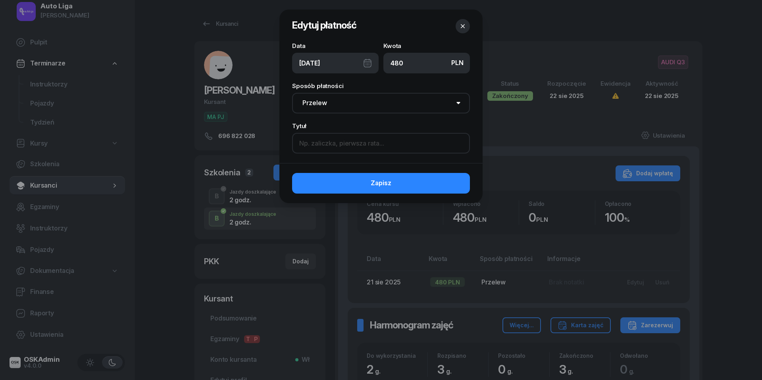
click at [387, 148] on input at bounding box center [381, 143] width 178 height 21
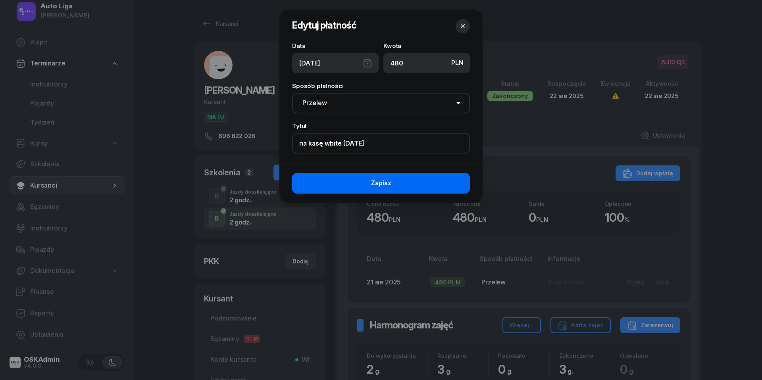
type input "na kasę wbite [DATE]"
click at [359, 181] on button "Zapisz" at bounding box center [381, 183] width 178 height 21
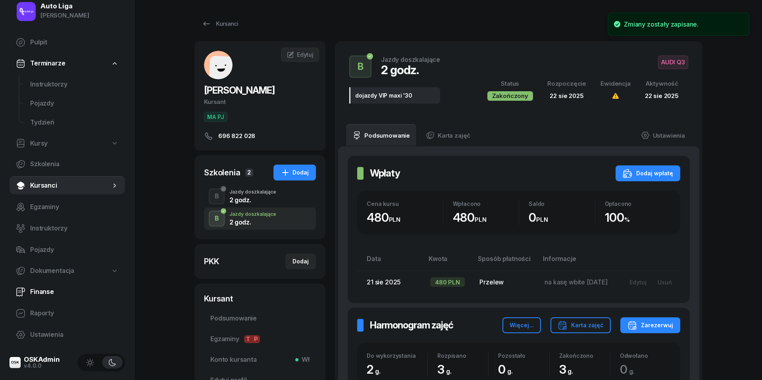
click at [62, 290] on span "Finanse" at bounding box center [74, 292] width 88 height 10
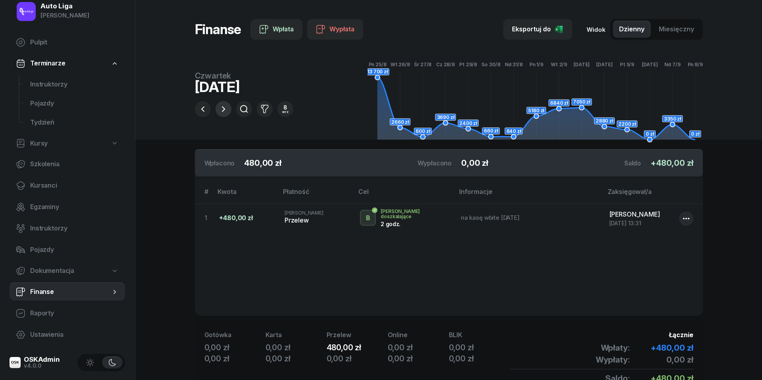
click at [226, 111] on icon "button" at bounding box center [224, 109] width 10 height 10
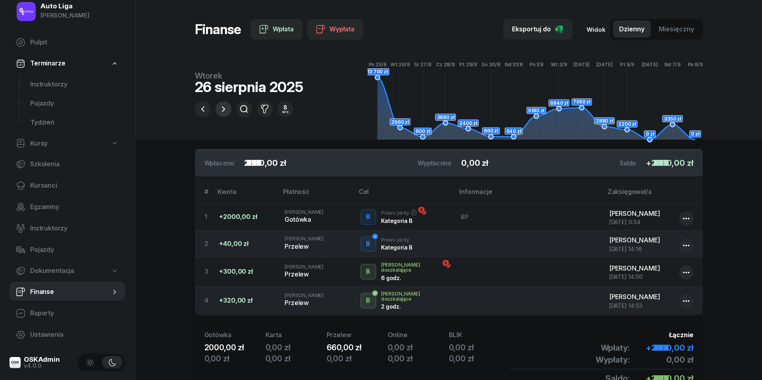
click at [226, 111] on icon "button" at bounding box center [224, 109] width 10 height 10
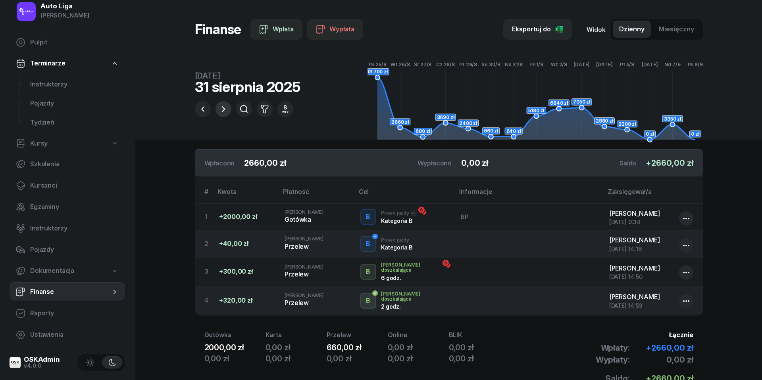
click at [226, 111] on icon "button" at bounding box center [224, 109] width 10 height 10
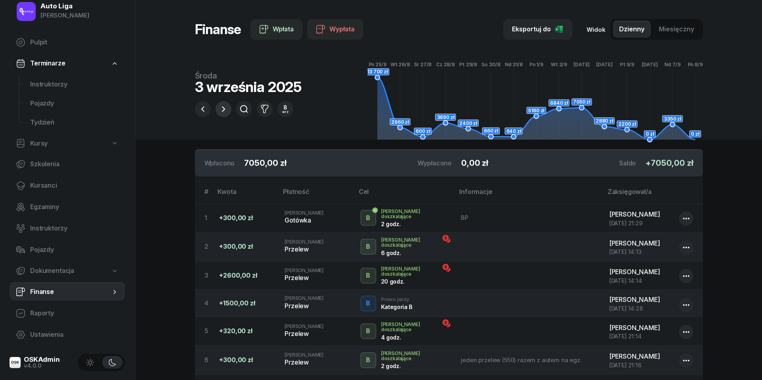
click at [224, 110] on icon "button" at bounding box center [224, 109] width 10 height 10
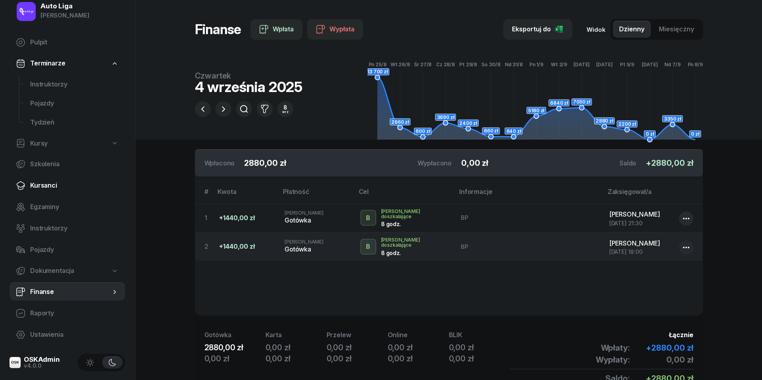
click at [44, 188] on span "Kursanci" at bounding box center [74, 186] width 88 height 10
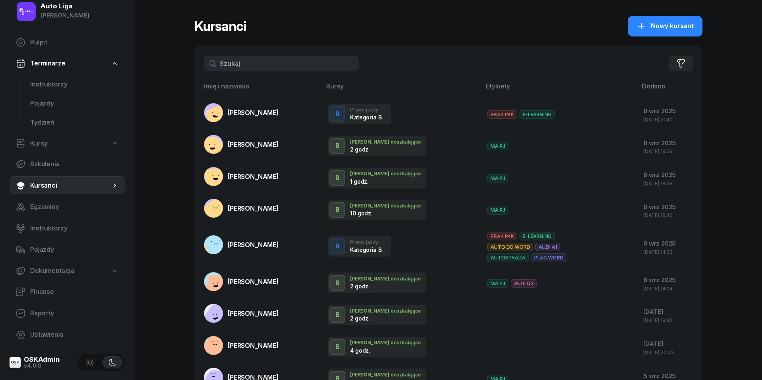
click at [247, 67] on input "text" at bounding box center [281, 64] width 155 height 16
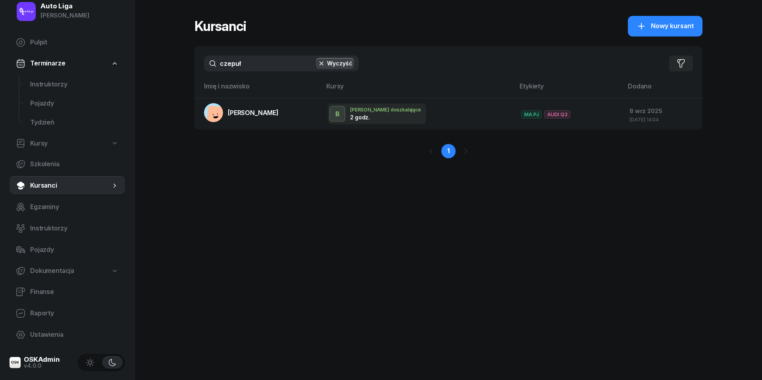
type input "czepił"
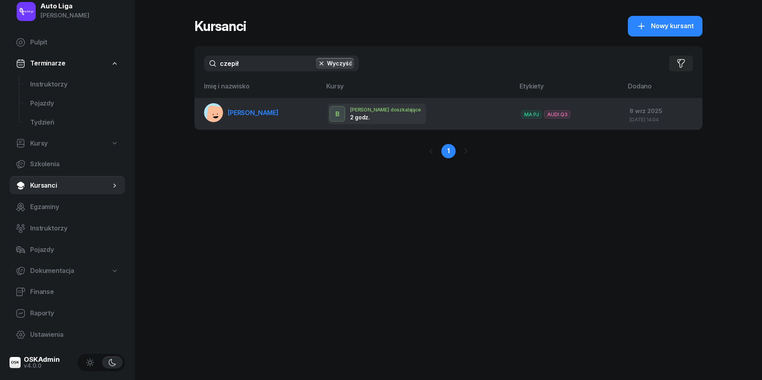
drag, startPoint x: 247, startPoint y: 67, endPoint x: 245, endPoint y: 110, distance: 42.5
click at [245, 110] on span "[PERSON_NAME]" at bounding box center [253, 113] width 51 height 8
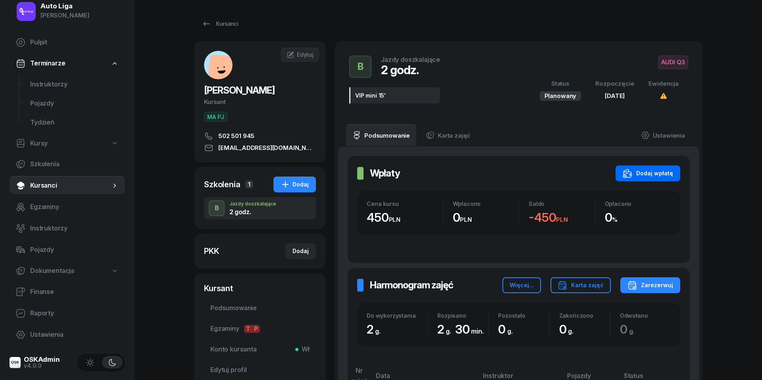
click at [656, 175] on div "Dodaj wpłatę" at bounding box center [648, 174] width 50 height 10
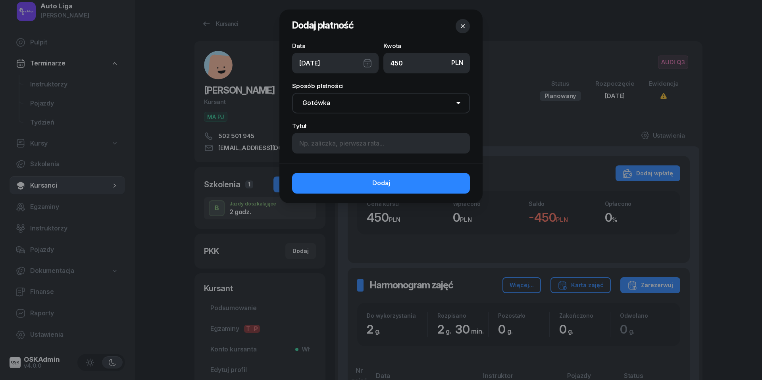
type input "450"
click at [370, 64] on div "[DATE]" at bounding box center [335, 63] width 86 height 21
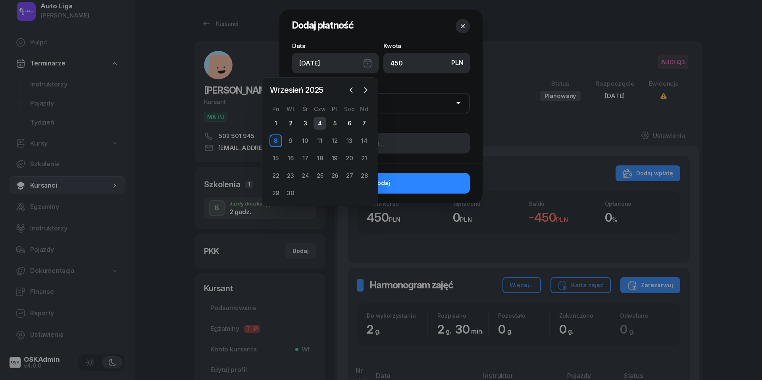
click at [321, 126] on div "4" at bounding box center [319, 123] width 13 height 13
type input "[DATE]"
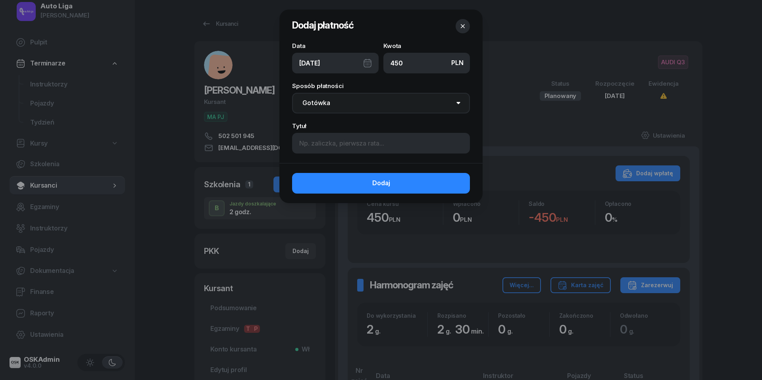
select select "transfer"
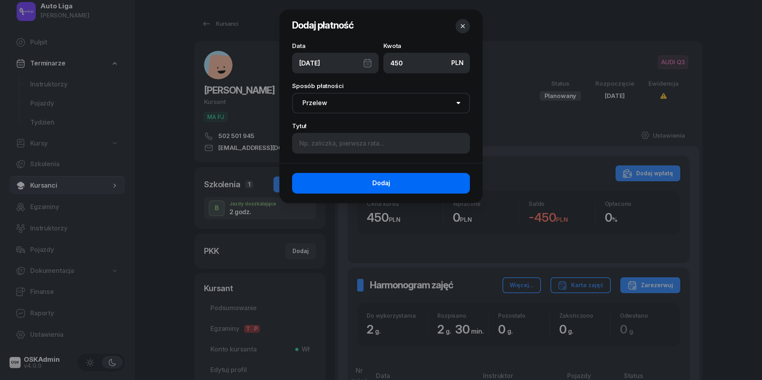
click at [377, 188] on button "Dodaj" at bounding box center [381, 183] width 178 height 21
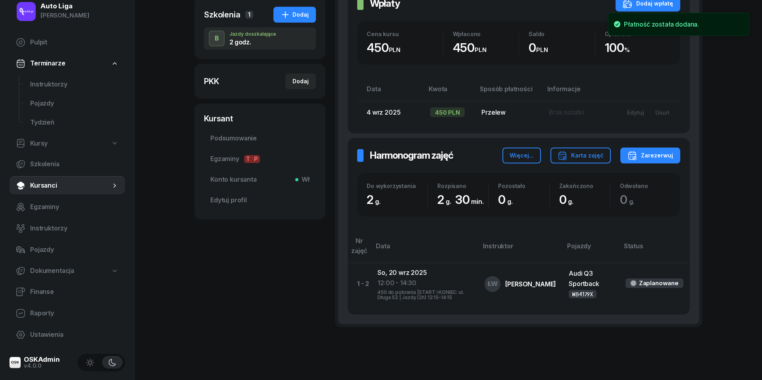
scroll to position [171, 0]
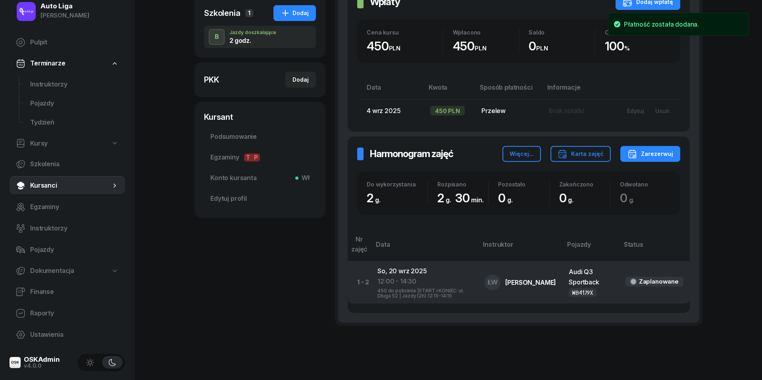
click at [401, 286] on div "450 do pobrania |START i KONIEC: ul. Długa 52 | Jazdy (2h) 12:15-14:15" at bounding box center [424, 292] width 94 height 12
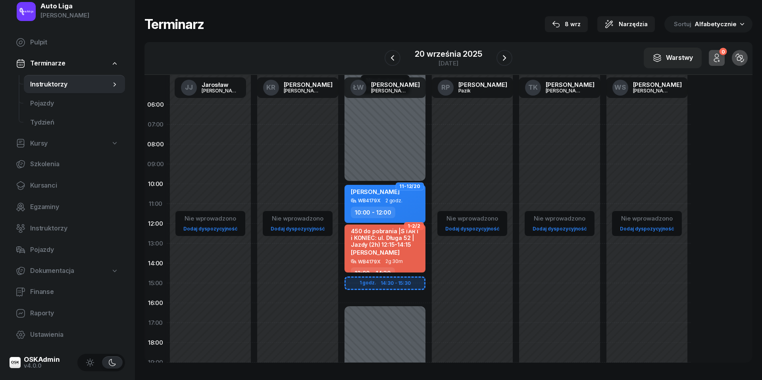
click at [400, 249] on span "[PERSON_NAME]" at bounding box center [375, 253] width 49 height 8
select select "12"
select select "14"
select select "30"
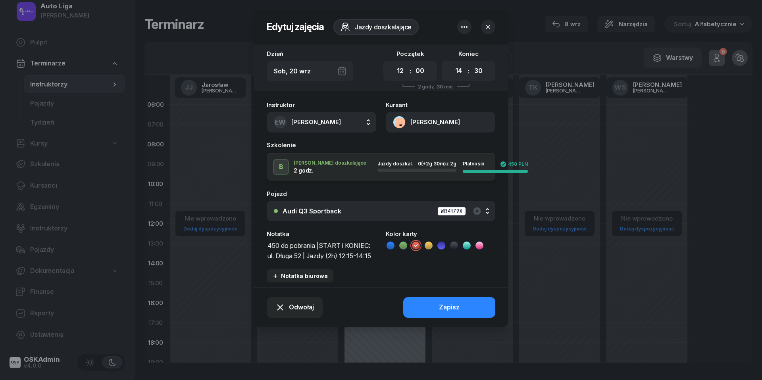
drag, startPoint x: 323, startPoint y: 245, endPoint x: 194, endPoint y: 246, distance: 128.6
click at [194, 246] on div "Edytuj zajęcia Jazdy doszkalające Dzień [DATE] Początek 00 01 02 03 04 05 06 07…" at bounding box center [381, 190] width 762 height 380
type textarea "START i KONIEC: ul. Długa 52 | Jazdy (2h) 12:15-14:15"
click at [392, 244] on icon at bounding box center [390, 245] width 4 height 3
click at [466, 310] on button "Zapisz" at bounding box center [449, 307] width 92 height 21
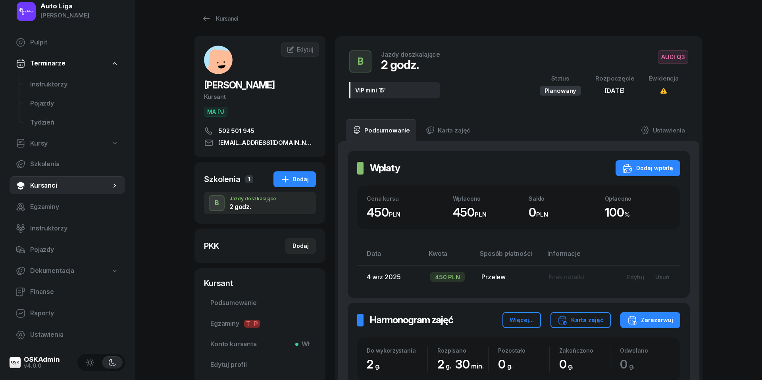
scroll to position [4, 0]
